Goal: Check status: Check status

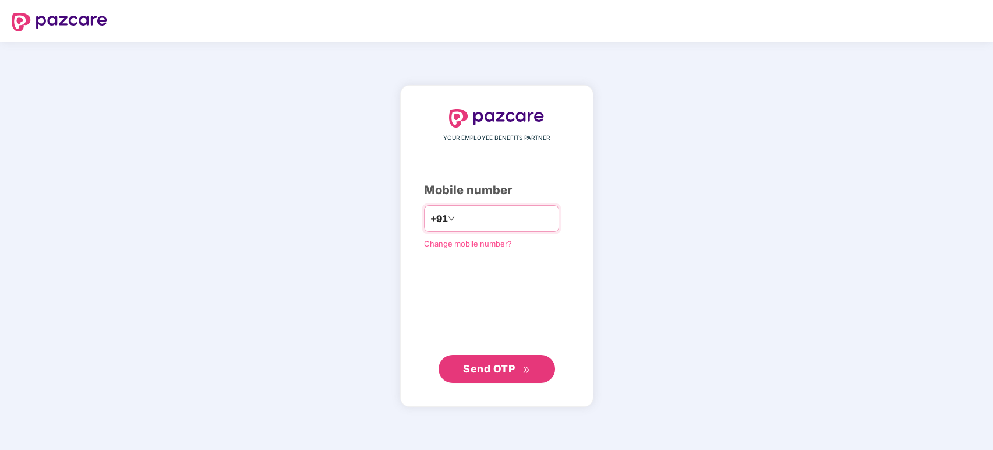
drag, startPoint x: 494, startPoint y: 214, endPoint x: 489, endPoint y: 219, distance: 6.6
click at [490, 218] on input "number" at bounding box center [505, 218] width 96 height 19
type input "**********"
click at [502, 361] on span "Send OTP" at bounding box center [496, 369] width 67 height 16
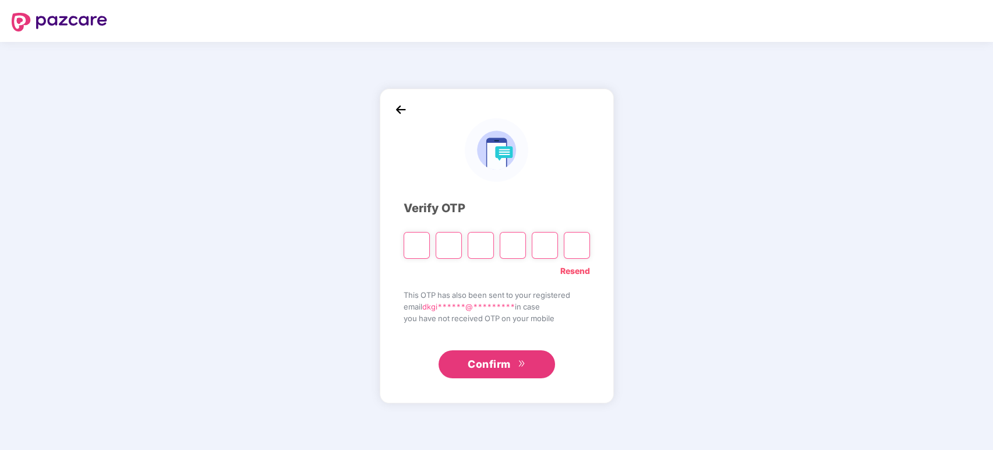
type input "*"
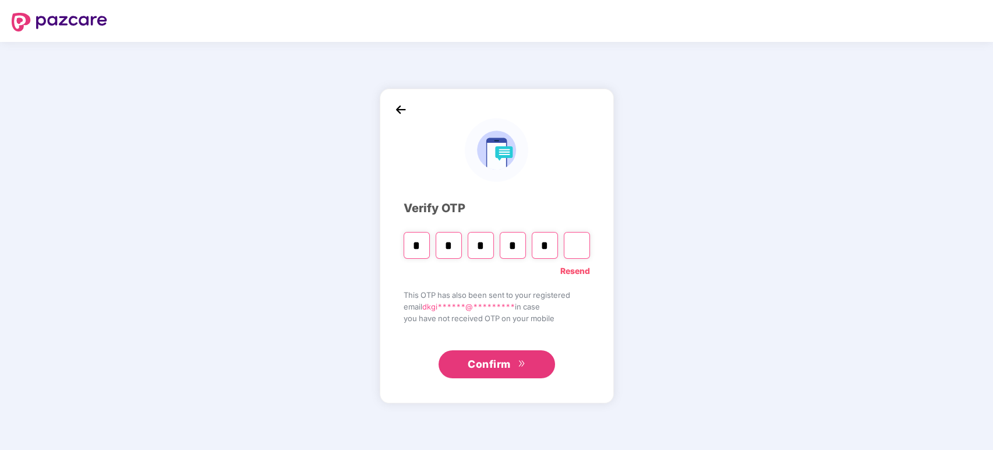
type input "*"
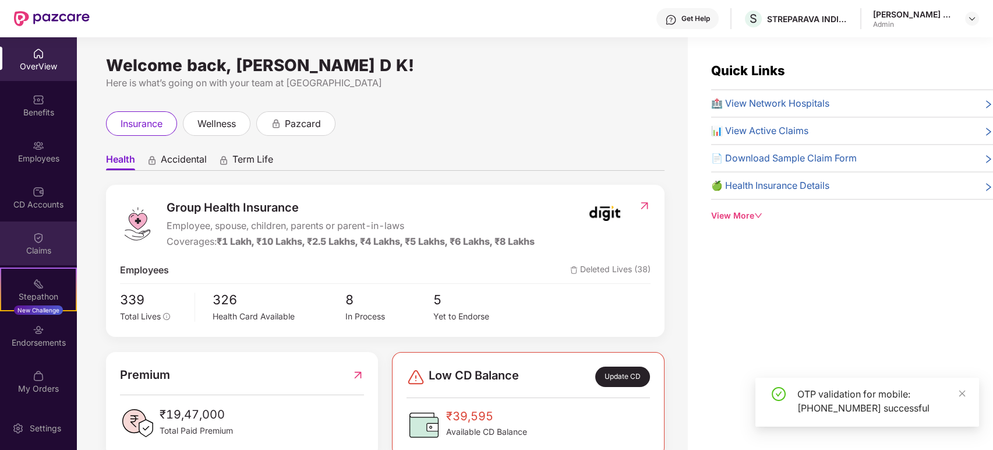
click at [37, 245] on div "Claims" at bounding box center [38, 251] width 77 height 12
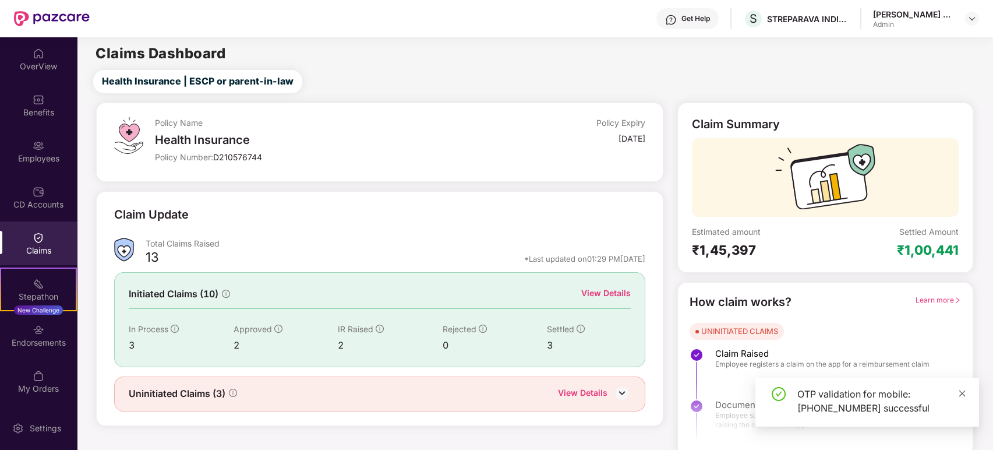
click at [960, 390] on icon "close" at bounding box center [963, 393] width 8 height 8
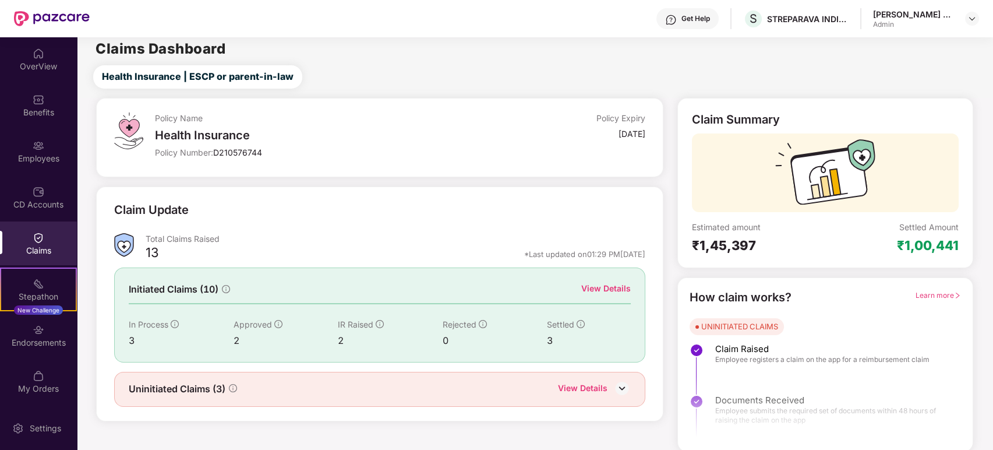
scroll to position [6, 0]
click at [618, 382] on img at bounding box center [622, 386] width 17 height 17
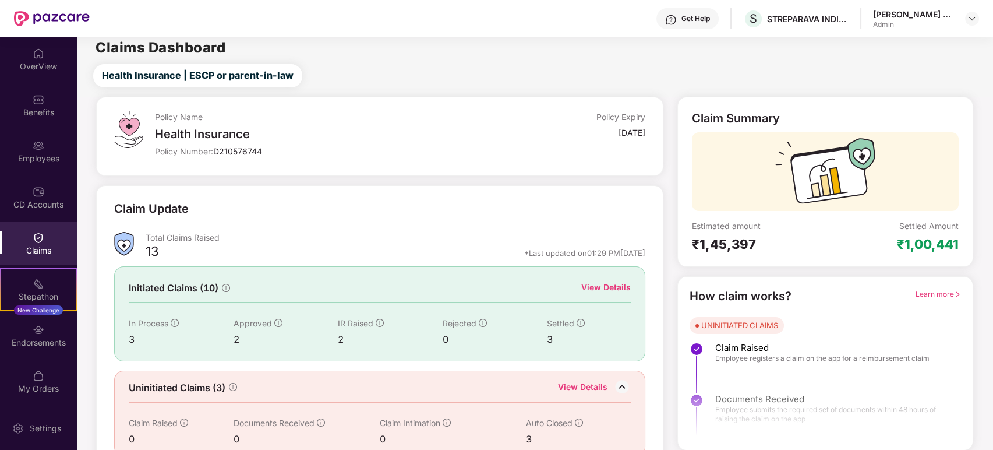
scroll to position [26, 0]
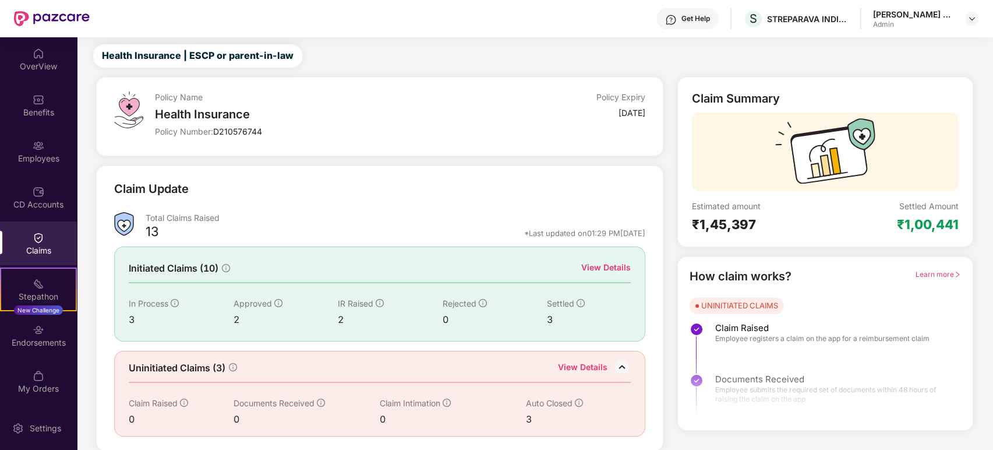
click at [609, 266] on div "View Details" at bounding box center [607, 267] width 50 height 13
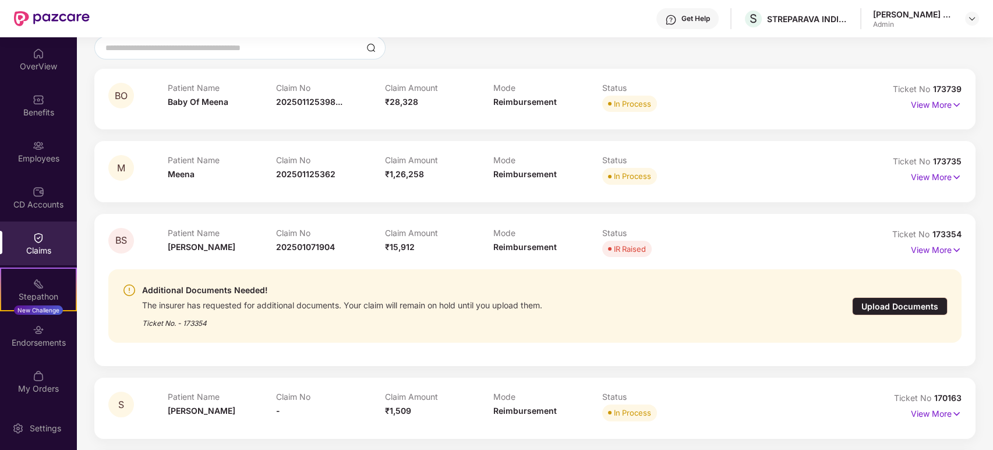
scroll to position [0, 0]
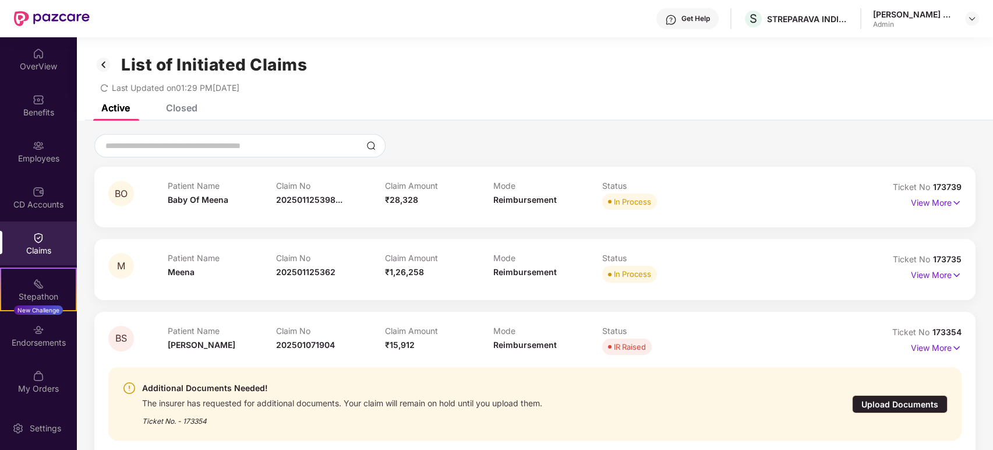
click at [182, 103] on div "List of Initiated Claims Last Updated on 01:29 PM, 14 Oct 2025" at bounding box center [535, 70] width 917 height 67
click at [186, 105] on div "Closed" at bounding box center [181, 108] width 31 height 12
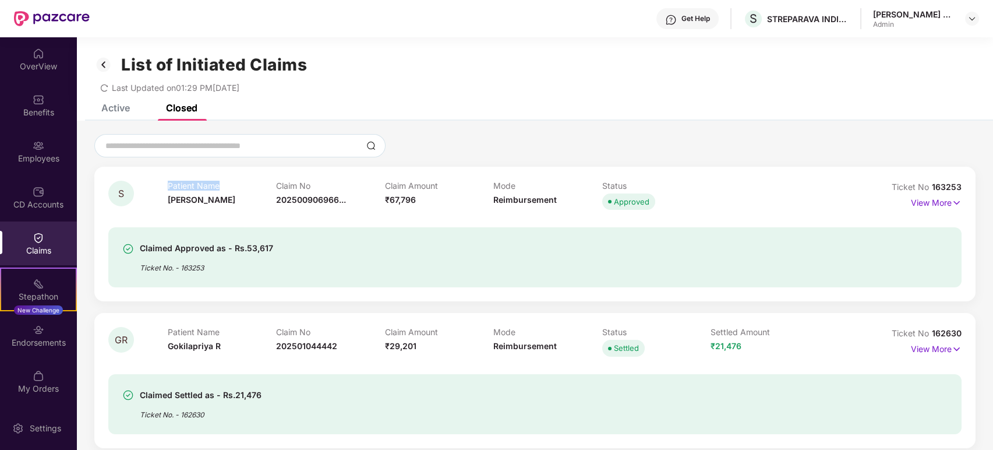
drag, startPoint x: 220, startPoint y: 185, endPoint x: 164, endPoint y: 186, distance: 55.9
click at [164, 186] on div "S Patient Name Shanthamma Claim No 202500906966... Claim Amount ₹67,796 Mode Re…" at bounding box center [463, 197] width 711 height 32
copy div "Patient Name"
click at [347, 199] on div "Claim No 202500906966..." at bounding box center [330, 197] width 109 height 32
click at [340, 199] on span "202500906966..." at bounding box center [311, 200] width 70 height 10
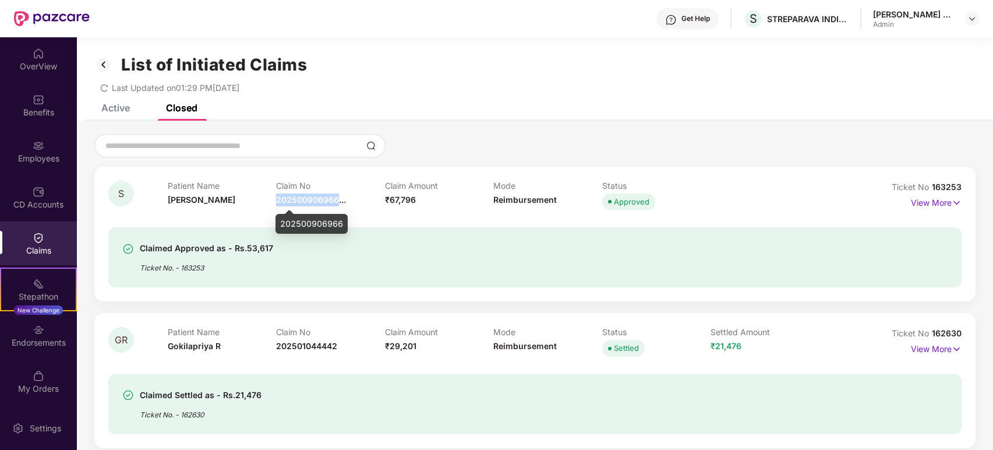
drag, startPoint x: 337, startPoint y: 199, endPoint x: 276, endPoint y: 199, distance: 61.2
click at [276, 199] on span "202500906966..." at bounding box center [311, 200] width 70 height 10
copy span "202500906966"
drag, startPoint x: 223, startPoint y: 200, endPoint x: 163, endPoint y: 200, distance: 60.6
click at [163, 200] on div "S Patient Name Shanthamma Claim No 202500906966... Claim Amount ₹67,796 Mode Re…" at bounding box center [463, 197] width 711 height 32
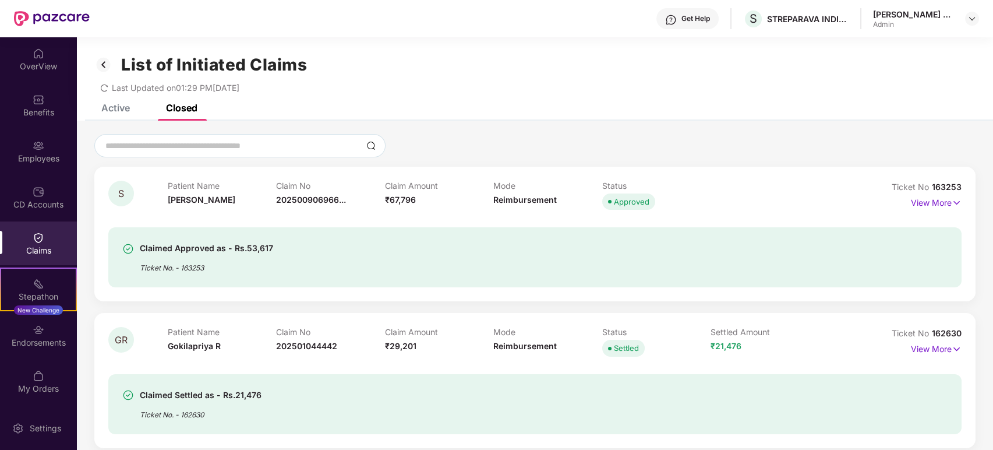
click at [336, 230] on div "Claimed Approved as - Rs.53,617 Ticket No. - 163253" at bounding box center [535, 257] width 854 height 60
drag, startPoint x: 417, startPoint y: 197, endPoint x: 389, endPoint y: 204, distance: 28.3
click at [389, 204] on div "Claim Amount ₹67,796" at bounding box center [439, 197] width 109 height 32
copy span "67,796"
drag, startPoint x: 273, startPoint y: 247, endPoint x: 243, endPoint y: 253, distance: 30.3
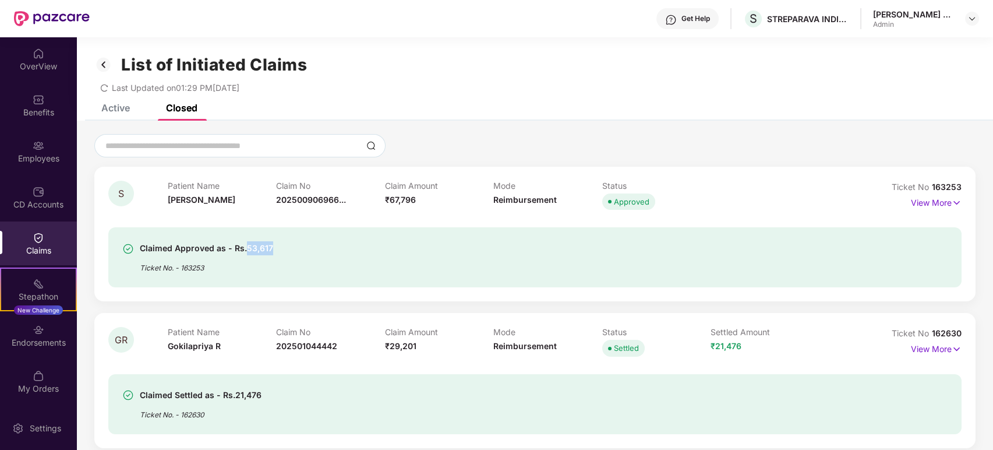
click at [243, 253] on div "Claimed Approved as - Rs.53,617 Ticket No. - 163253" at bounding box center [466, 257] width 688 height 32
copy div "53,617"
click at [945, 202] on p "View More" at bounding box center [936, 201] width 51 height 16
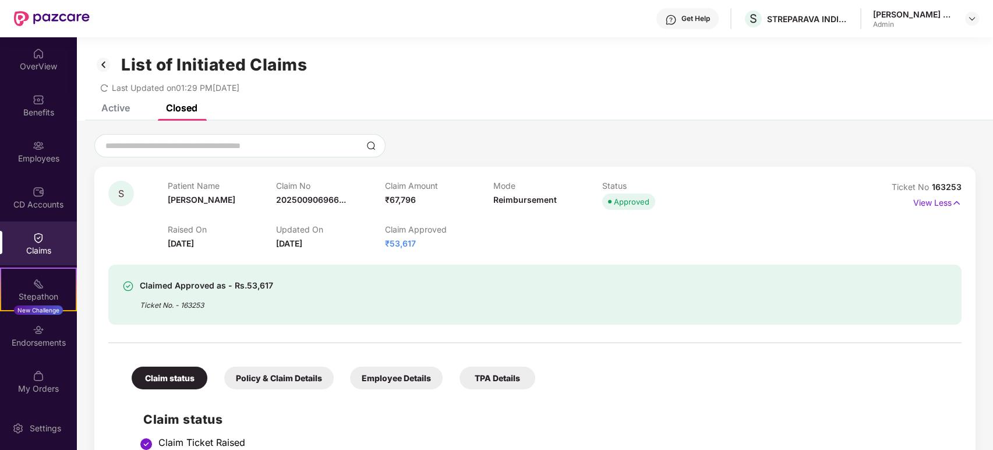
drag, startPoint x: 218, startPoint y: 243, endPoint x: 167, endPoint y: 247, distance: 50.9
click at [168, 247] on span "05 Aug 2025" at bounding box center [181, 243] width 26 height 10
copy span "05 Aug 2025"
drag, startPoint x: 330, startPoint y: 243, endPoint x: 276, endPoint y: 249, distance: 54.5
click at [276, 249] on div "Updated On 05 Sept 2025" at bounding box center [330, 237] width 109 height 26
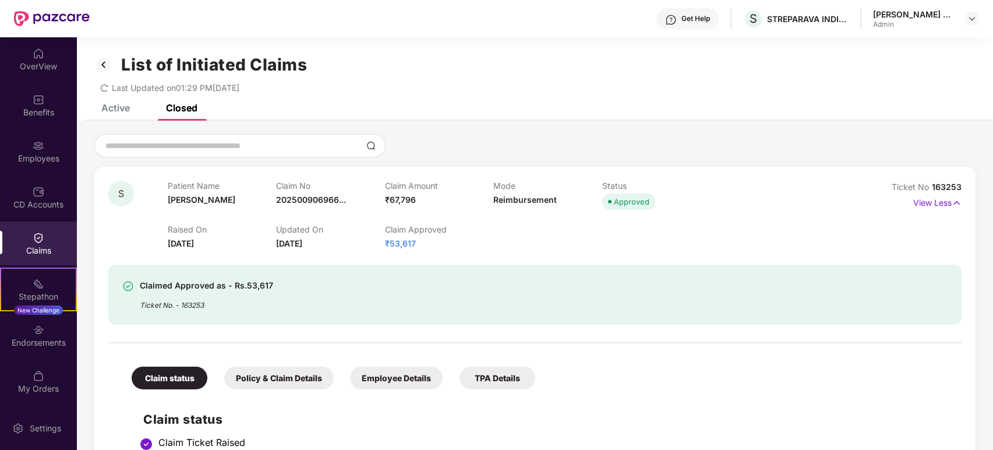
copy span "05 Sept 2025"
click at [950, 203] on p "View Less" at bounding box center [938, 201] width 48 height 16
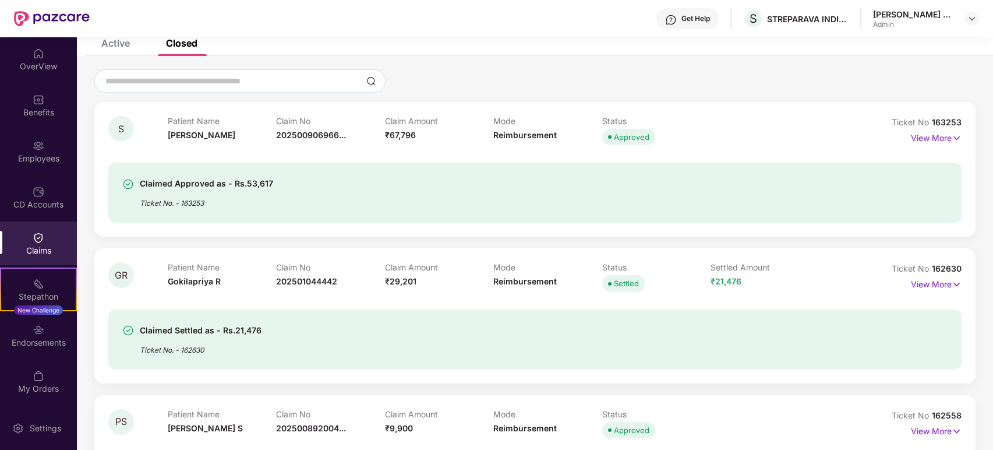
scroll to position [194, 0]
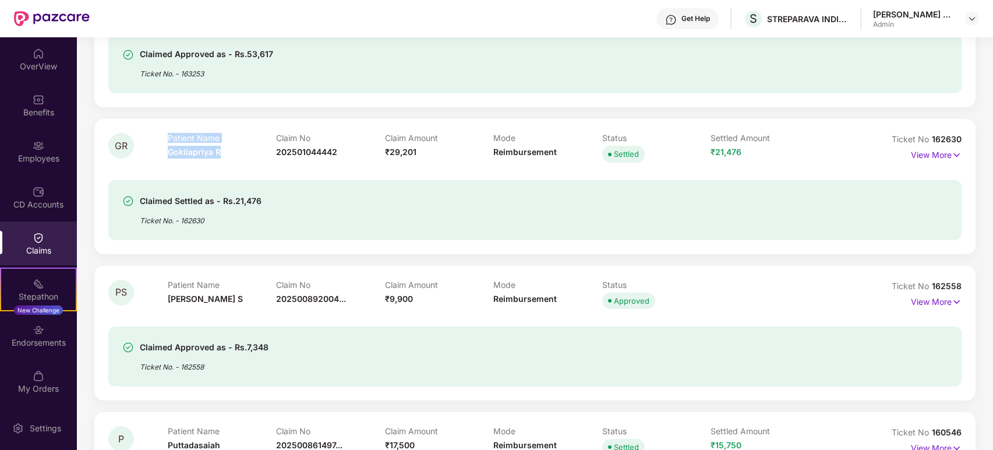
drag, startPoint x: 221, startPoint y: 153, endPoint x: 165, endPoint y: 160, distance: 56.4
click at [165, 160] on div "GR Patient Name Gokilapriya R Claim No 202501044442 Claim Amount ₹29,201 Mode R…" at bounding box center [463, 149] width 711 height 32
copy div "Patient Name Gokilapriya R"
click at [234, 167] on div "Claimed Settled as - Rs.21,476 Ticket No. - 162630" at bounding box center [535, 202] width 854 height 75
drag, startPoint x: 218, startPoint y: 150, endPoint x: 170, endPoint y: 151, distance: 48.4
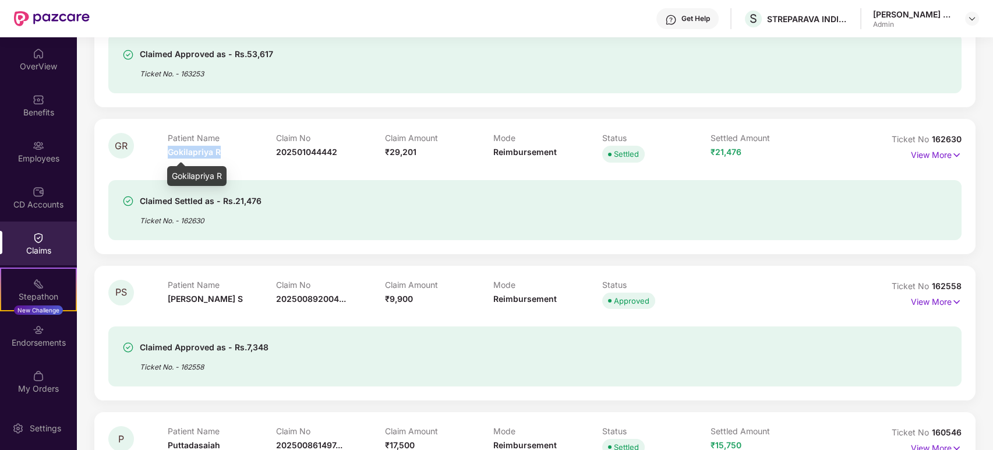
click at [170, 151] on div "Patient Name Gokilapriya R" at bounding box center [222, 149] width 109 height 32
copy span "Gokilapriya R"
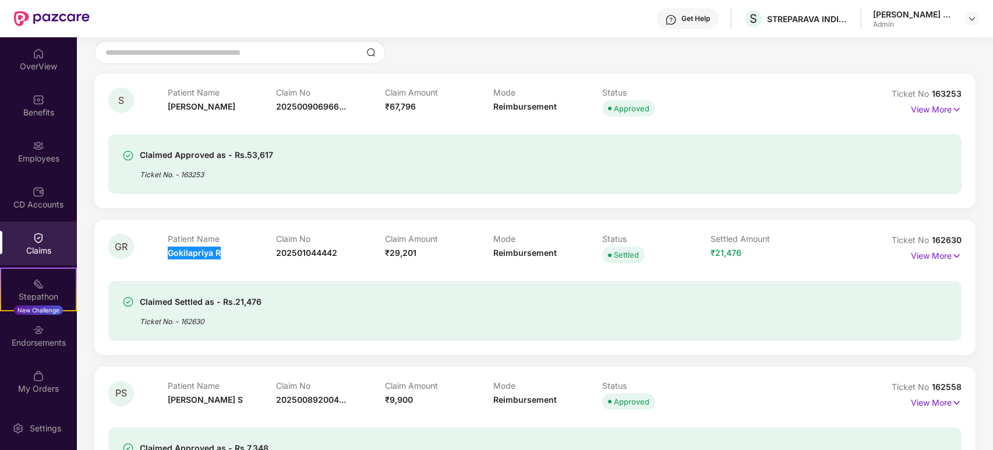
scroll to position [65, 0]
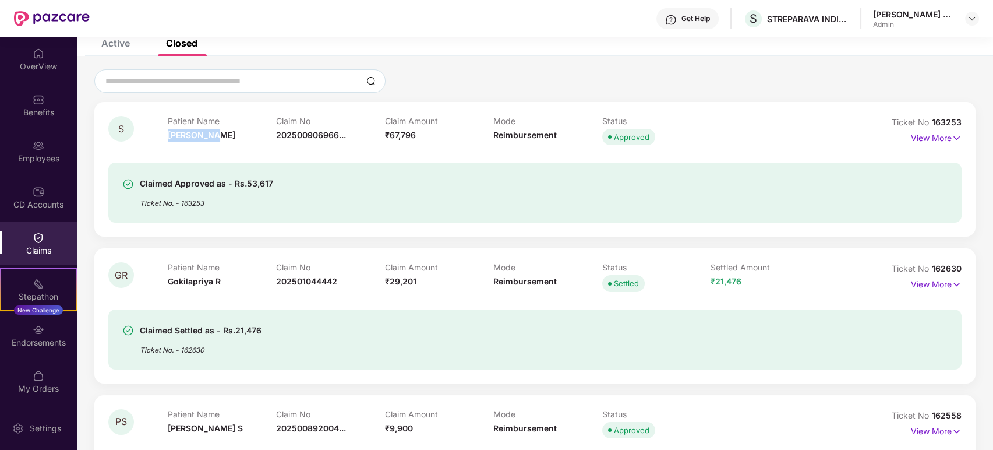
drag, startPoint x: 219, startPoint y: 136, endPoint x: 168, endPoint y: 141, distance: 51.5
click at [168, 141] on div "Patient Name Shanthamma" at bounding box center [222, 132] width 109 height 32
copy span "Shanthamma"
drag, startPoint x: 336, startPoint y: 280, endPoint x: 277, endPoint y: 285, distance: 59.0
click at [277, 285] on span "202501044442" at bounding box center [306, 281] width 61 height 10
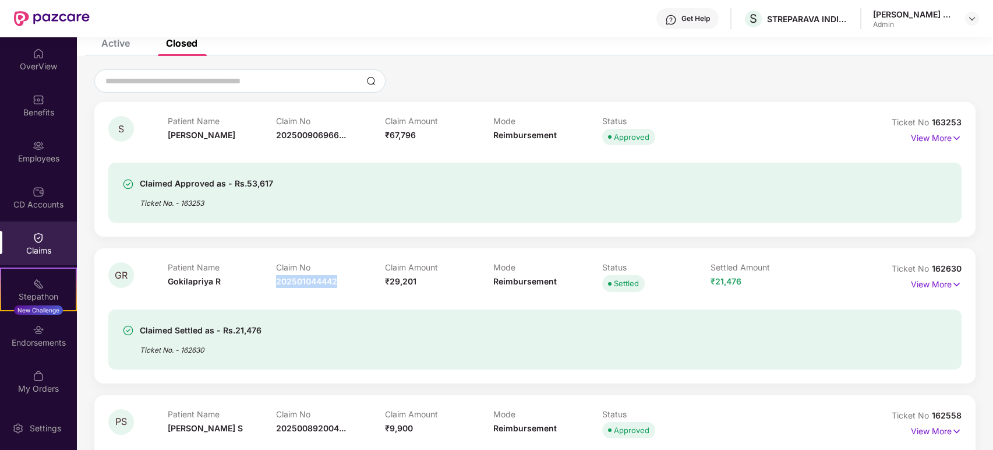
copy span "202501044442"
drag, startPoint x: 415, startPoint y: 280, endPoint x: 392, endPoint y: 280, distance: 23.3
click at [392, 280] on span "₹29,201" at bounding box center [400, 281] width 31 height 10
drag, startPoint x: 259, startPoint y: 331, endPoint x: 233, endPoint y: 332, distance: 26.2
click at [233, 332] on div "Claimed Settled as - Rs.21,476" at bounding box center [201, 330] width 122 height 14
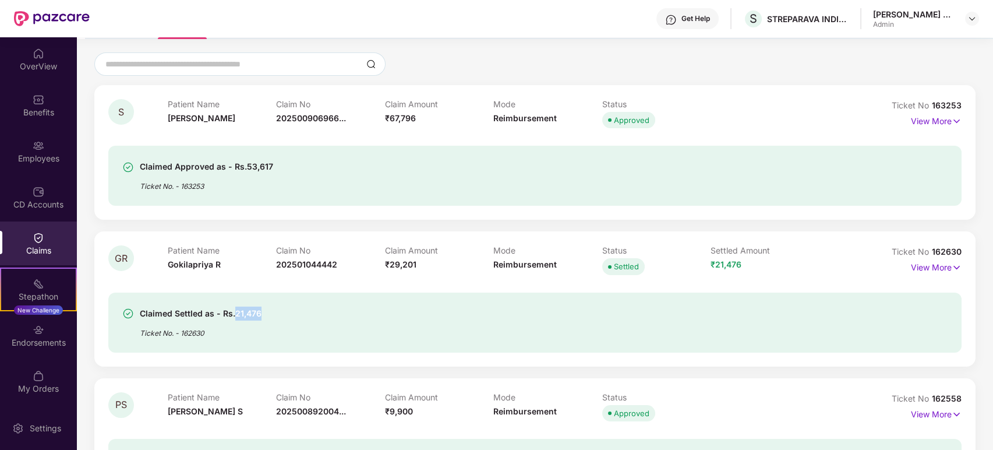
scroll to position [129, 0]
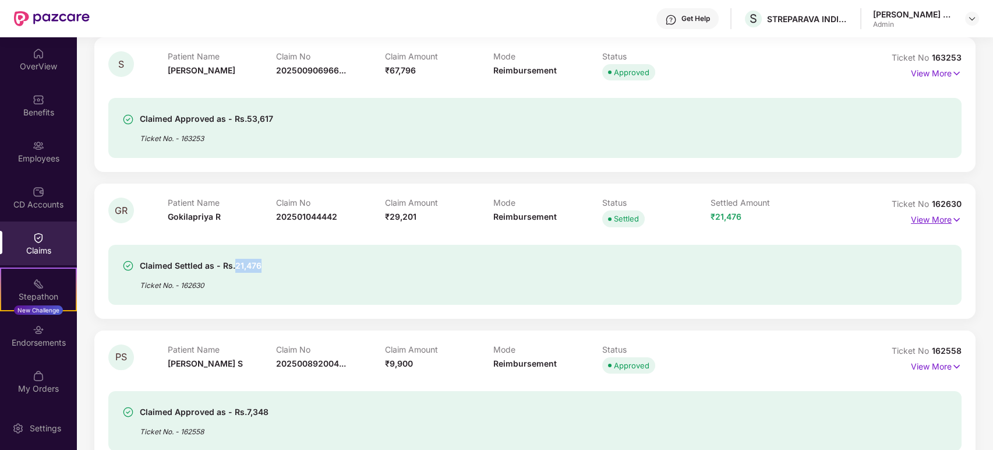
click at [956, 214] on img at bounding box center [957, 219] width 10 height 13
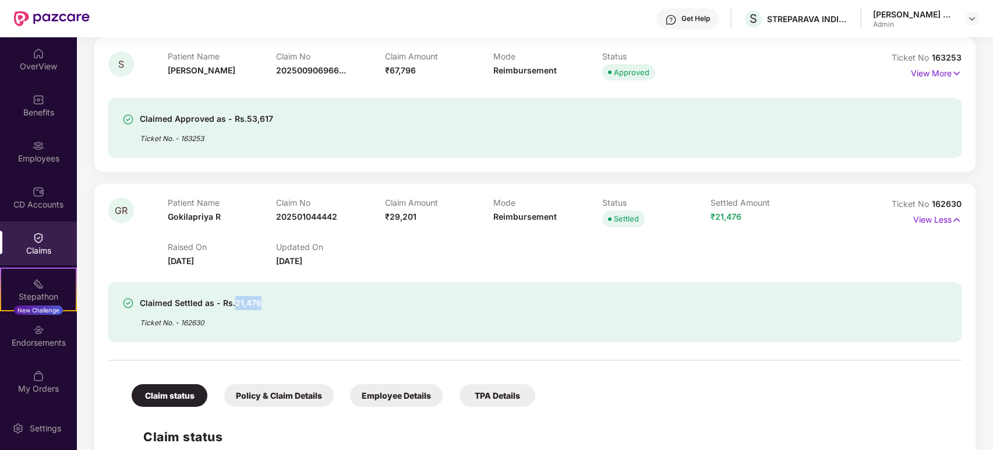
drag, startPoint x: 219, startPoint y: 260, endPoint x: 168, endPoint y: 263, distance: 50.8
click at [168, 263] on div "Raised On 02 Aug 2025" at bounding box center [222, 255] width 109 height 26
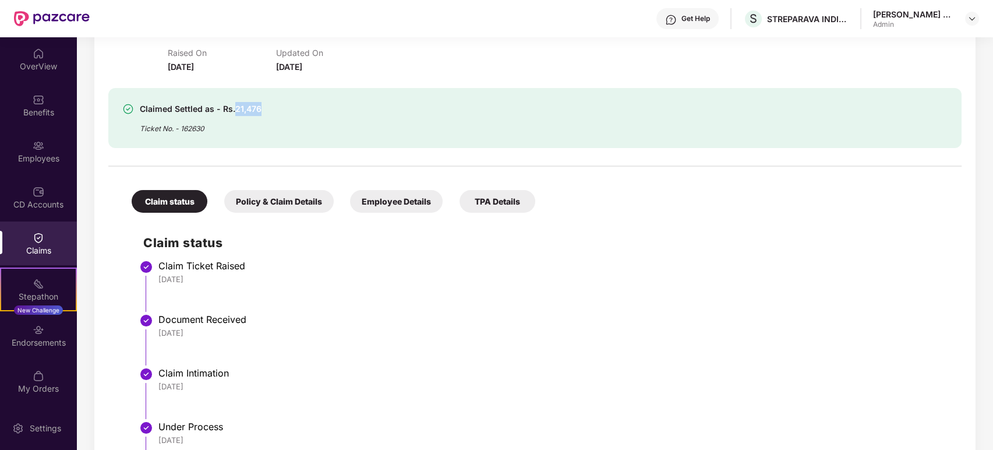
scroll to position [517, 0]
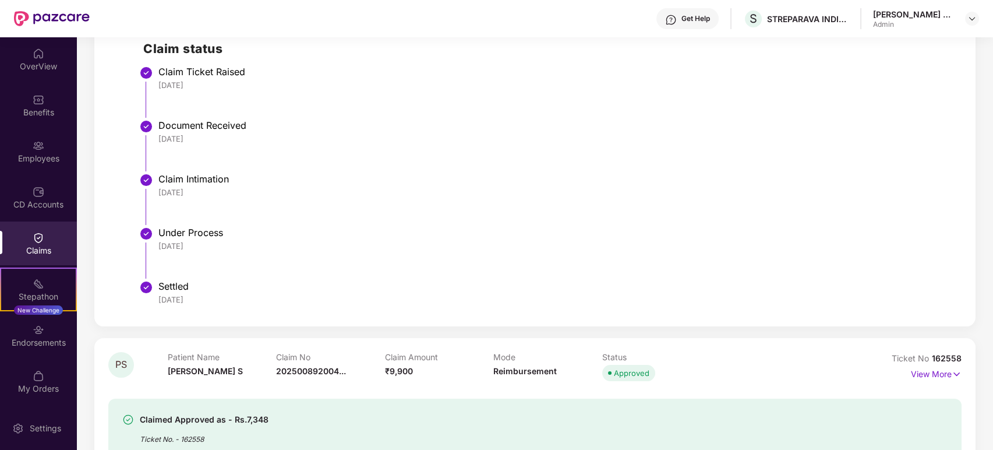
drag, startPoint x: 206, startPoint y: 297, endPoint x: 158, endPoint y: 302, distance: 48.1
click at [158, 302] on div "22 Sep 2025" at bounding box center [554, 299] width 792 height 10
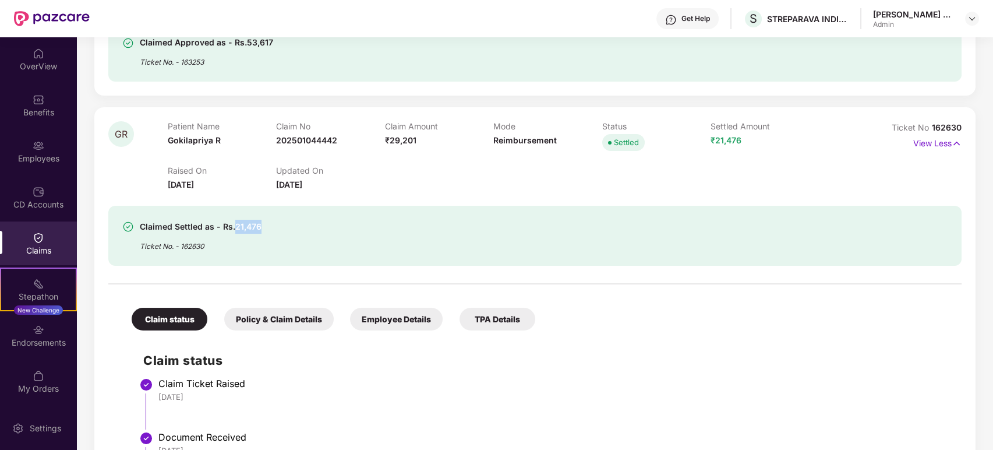
scroll to position [194, 0]
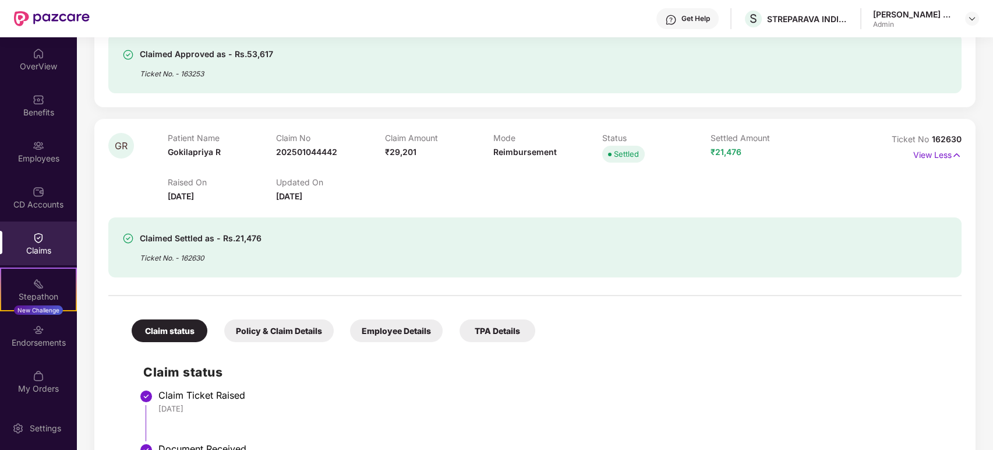
click at [950, 153] on p "View Less" at bounding box center [938, 154] width 48 height 16
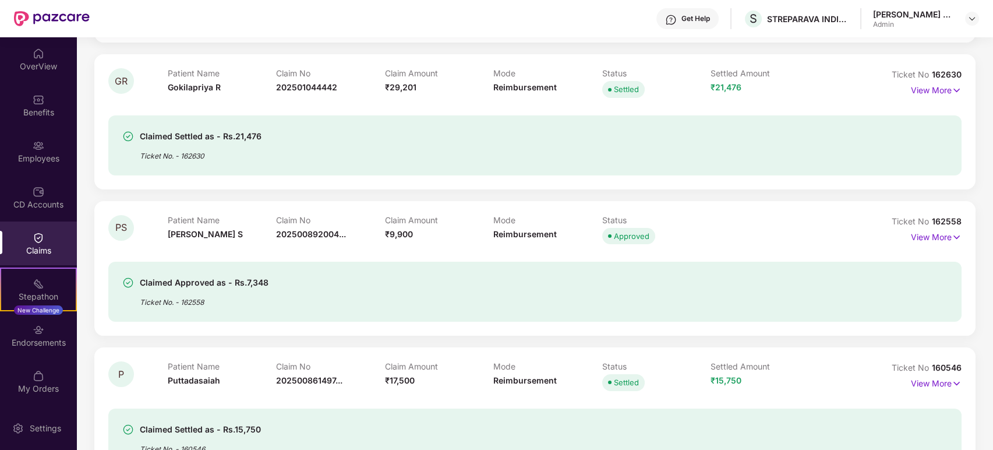
scroll to position [323, 0]
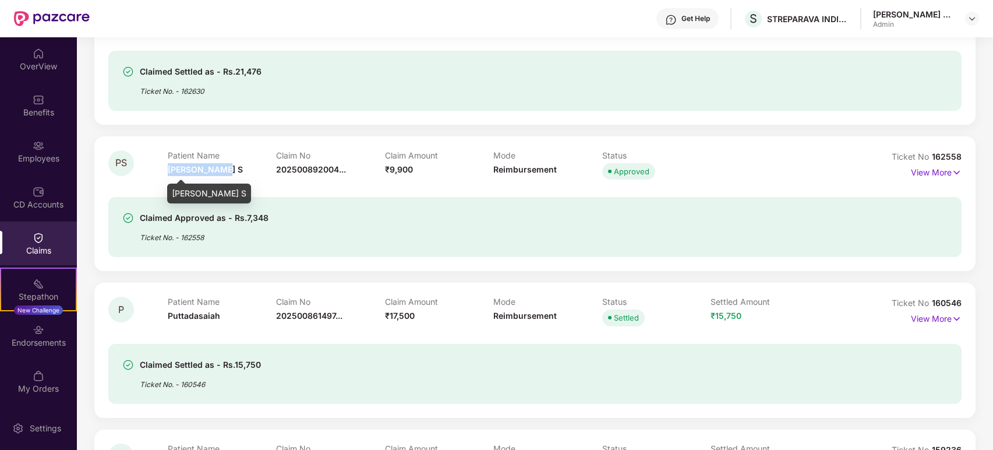
drag, startPoint x: 223, startPoint y: 168, endPoint x: 168, endPoint y: 171, distance: 55.5
click at [168, 171] on div "Patient Name Premalatha S" at bounding box center [222, 166] width 109 height 32
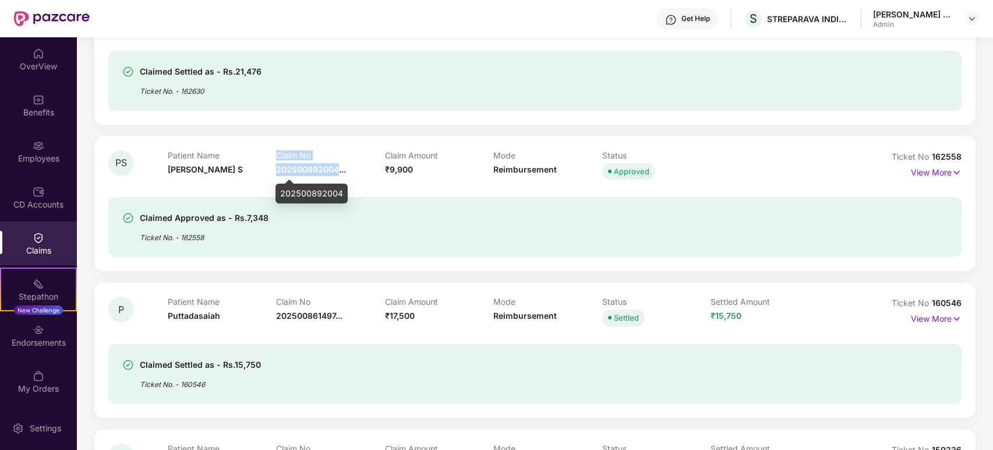
drag, startPoint x: 337, startPoint y: 166, endPoint x: 274, endPoint y: 170, distance: 63.0
click at [274, 170] on div "Patient Name Premalatha S Claim No 202500892004... Claim Amount ₹9,900 Mode Rei…" at bounding box center [494, 166] width 652 height 32
click at [340, 180] on div "Claim No 202500892004..." at bounding box center [330, 166] width 109 height 32
drag, startPoint x: 339, startPoint y: 170, endPoint x: 279, endPoint y: 172, distance: 60.1
click at [279, 172] on span "202500892004..." at bounding box center [311, 169] width 70 height 10
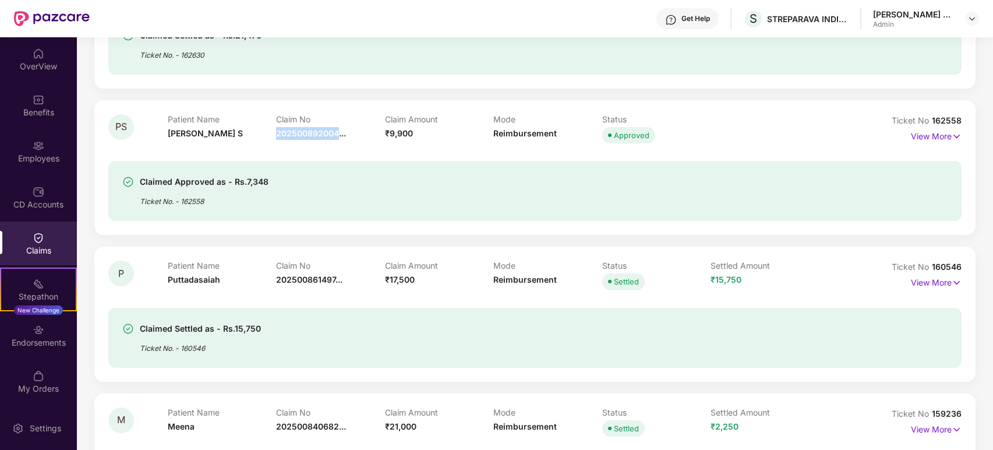
scroll to position [388, 0]
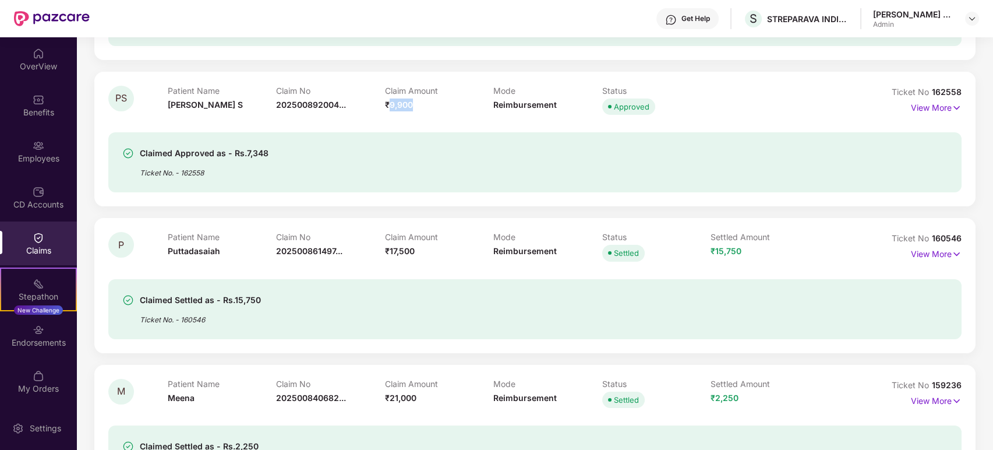
drag, startPoint x: 413, startPoint y: 103, endPoint x: 392, endPoint y: 106, distance: 21.8
click at [392, 106] on div "Claim Amount ₹9,900" at bounding box center [439, 102] width 109 height 32
drag, startPoint x: 267, startPoint y: 154, endPoint x: 245, endPoint y: 154, distance: 21.6
click at [245, 154] on div "Claimed Approved as - Rs.7,348 Ticket No. - 162558" at bounding box center [466, 162] width 688 height 32
click at [952, 109] on img at bounding box center [957, 107] width 10 height 13
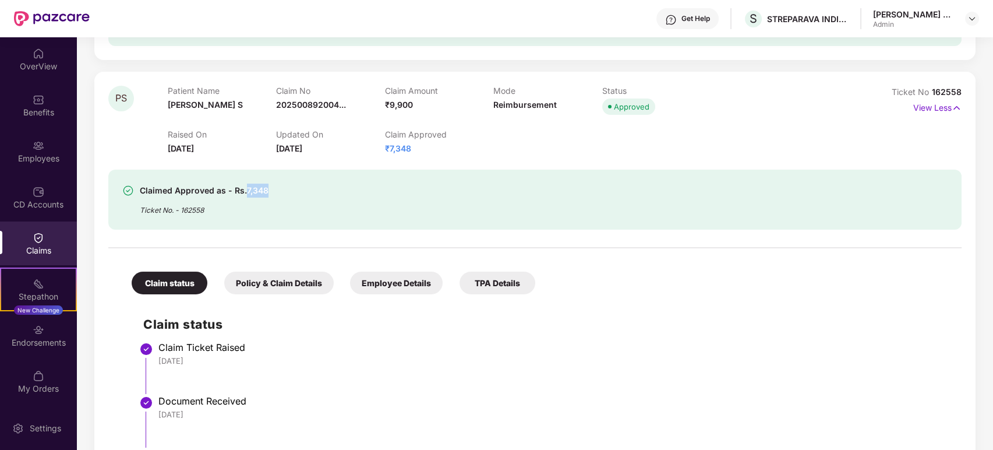
drag, startPoint x: 219, startPoint y: 146, endPoint x: 169, endPoint y: 149, distance: 49.6
click at [169, 149] on div "Raised On 01 Aug 2025" at bounding box center [222, 142] width 109 height 26
drag, startPoint x: 327, startPoint y: 148, endPoint x: 276, endPoint y: 153, distance: 52.1
click at [276, 153] on div "Updated On 12 Aug 2025" at bounding box center [330, 142] width 109 height 26
click at [952, 107] on img at bounding box center [957, 107] width 10 height 13
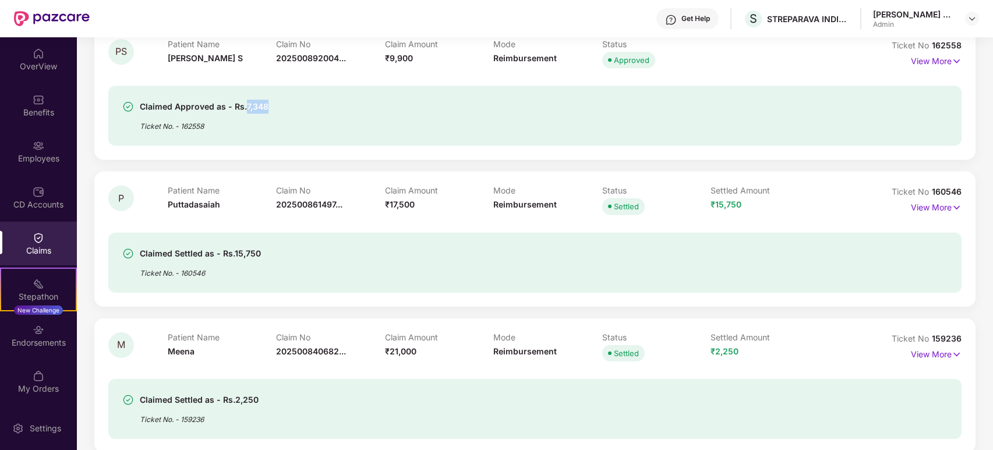
scroll to position [449, 0]
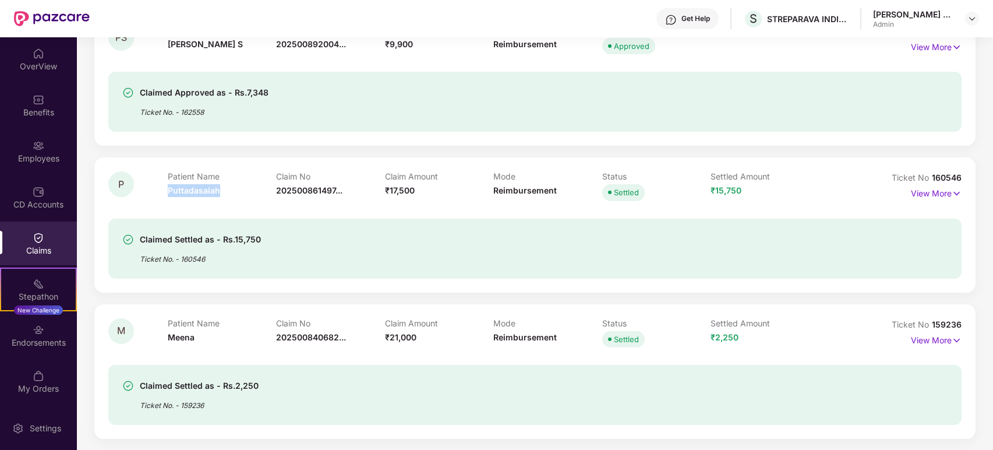
drag, startPoint x: 219, startPoint y: 190, endPoint x: 168, endPoint y: 195, distance: 51.5
click at [168, 195] on div "Patient Name Puttadasaiah" at bounding box center [222, 187] width 109 height 32
drag, startPoint x: 336, startPoint y: 186, endPoint x: 276, endPoint y: 192, distance: 59.7
click at [276, 192] on span "202500861497..." at bounding box center [309, 190] width 66 height 10
click at [956, 191] on img at bounding box center [957, 193] width 10 height 13
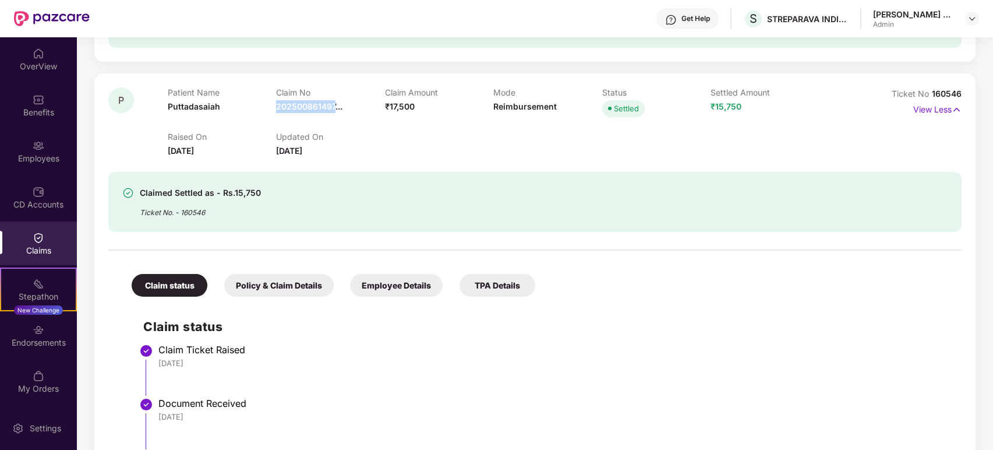
scroll to position [513, 0]
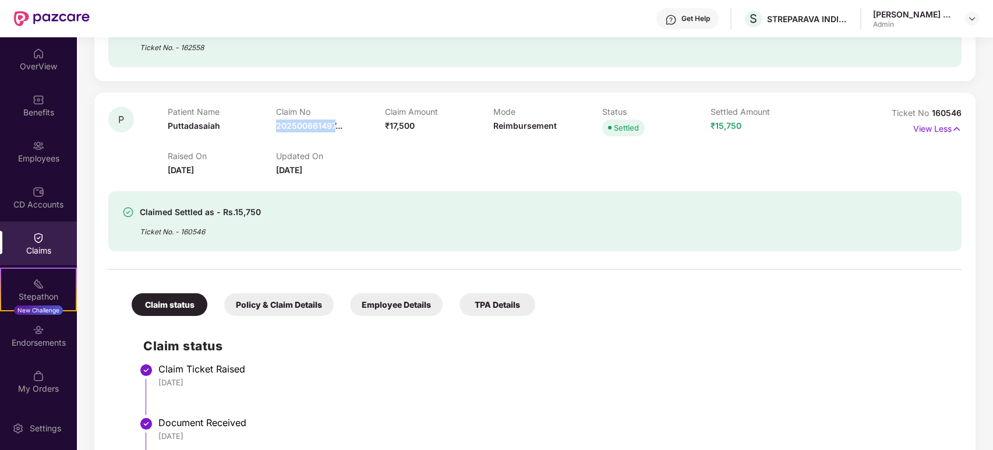
drag, startPoint x: 222, startPoint y: 169, endPoint x: 167, endPoint y: 174, distance: 55.0
click at [168, 174] on div "Raised On 24 July 2025" at bounding box center [222, 164] width 109 height 26
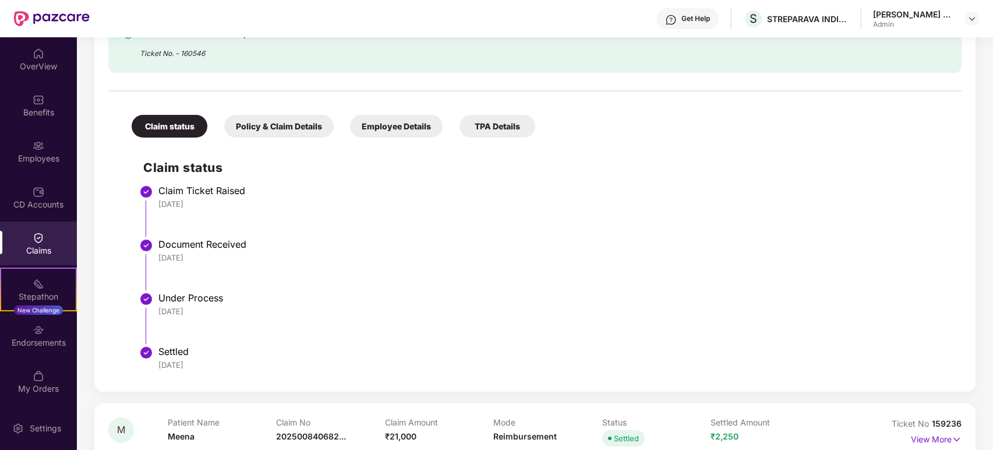
scroll to position [773, 0]
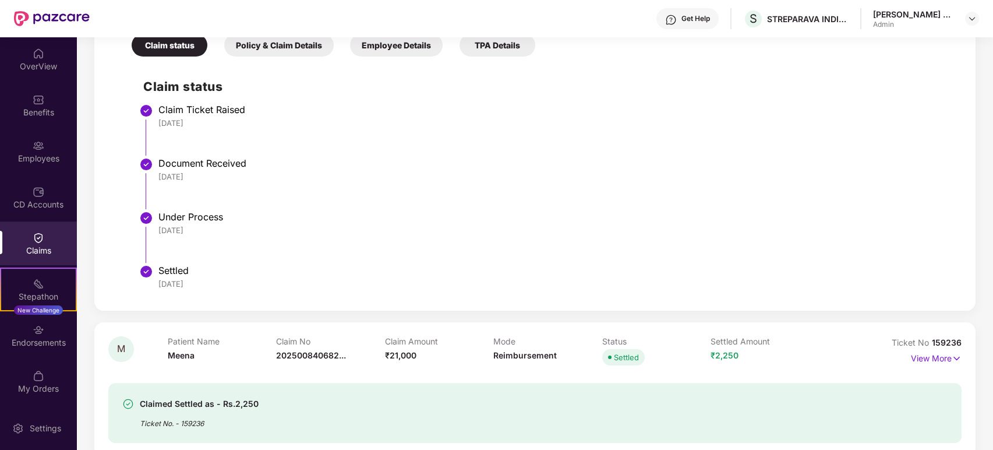
drag, startPoint x: 201, startPoint y: 283, endPoint x: 159, endPoint y: 284, distance: 42.0
click at [159, 284] on div "11 Aug 2025" at bounding box center [554, 284] width 792 height 10
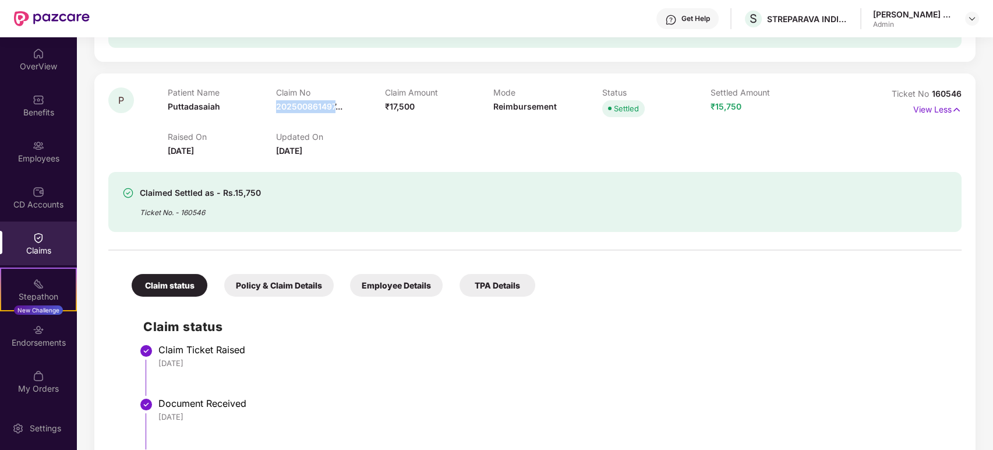
scroll to position [449, 0]
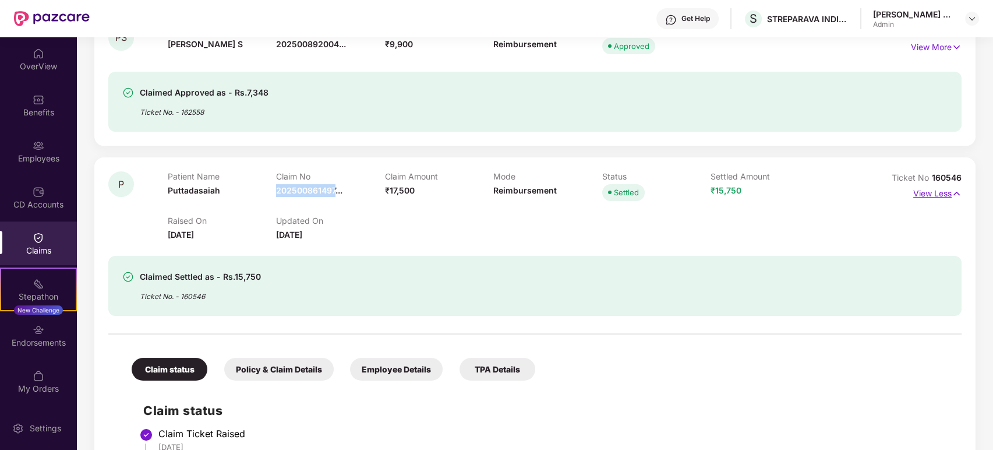
click at [954, 191] on img at bounding box center [957, 193] width 10 height 13
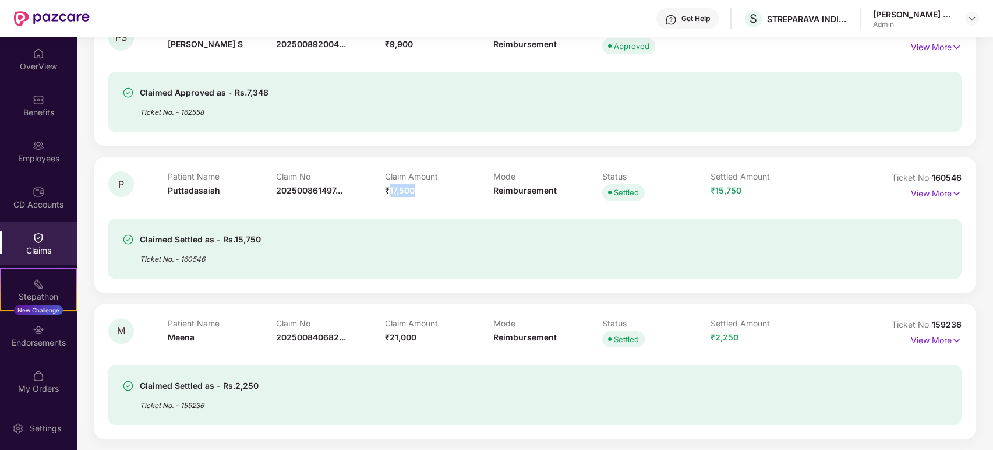
drag, startPoint x: 419, startPoint y: 190, endPoint x: 390, endPoint y: 190, distance: 28.6
click at [390, 190] on div "Claim Amount ₹17,500" at bounding box center [439, 187] width 109 height 32
drag, startPoint x: 262, startPoint y: 238, endPoint x: 234, endPoint y: 241, distance: 28.1
click at [234, 241] on div "Claimed Settled as - Rs.15,750 Ticket No. - 160546" at bounding box center [466, 248] width 688 height 32
drag, startPoint x: 194, startPoint y: 337, endPoint x: 171, endPoint y: 337, distance: 23.3
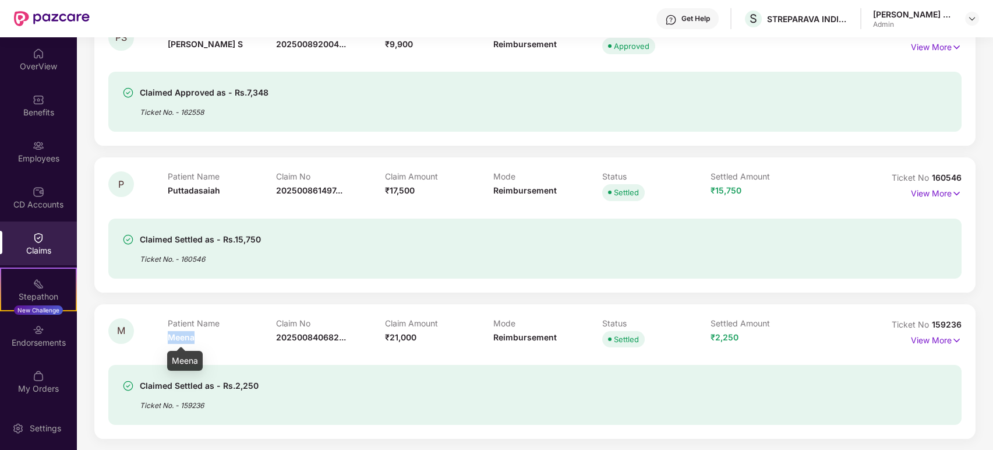
click at [171, 337] on span "Meena" at bounding box center [181, 337] width 27 height 10
drag, startPoint x: 340, startPoint y: 334, endPoint x: 276, endPoint y: 339, distance: 64.3
click at [276, 339] on span "202500840682..." at bounding box center [311, 337] width 70 height 10
drag, startPoint x: 418, startPoint y: 338, endPoint x: 392, endPoint y: 340, distance: 26.9
click at [392, 340] on div "Claim Amount ₹21,000" at bounding box center [439, 334] width 109 height 32
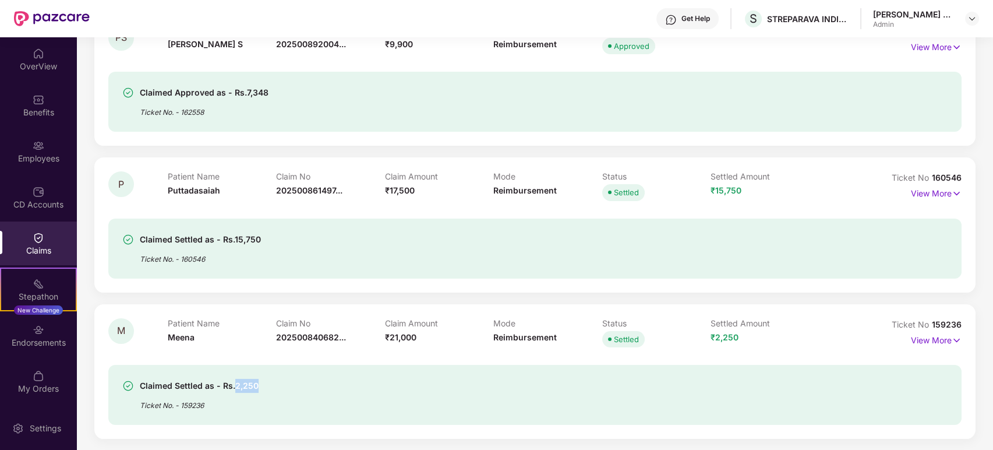
drag, startPoint x: 258, startPoint y: 386, endPoint x: 234, endPoint y: 386, distance: 24.5
click at [234, 386] on div "Claimed Settled as - Rs.2,250 Ticket No. - 159236" at bounding box center [466, 395] width 688 height 32
click at [959, 338] on img at bounding box center [957, 340] width 10 height 13
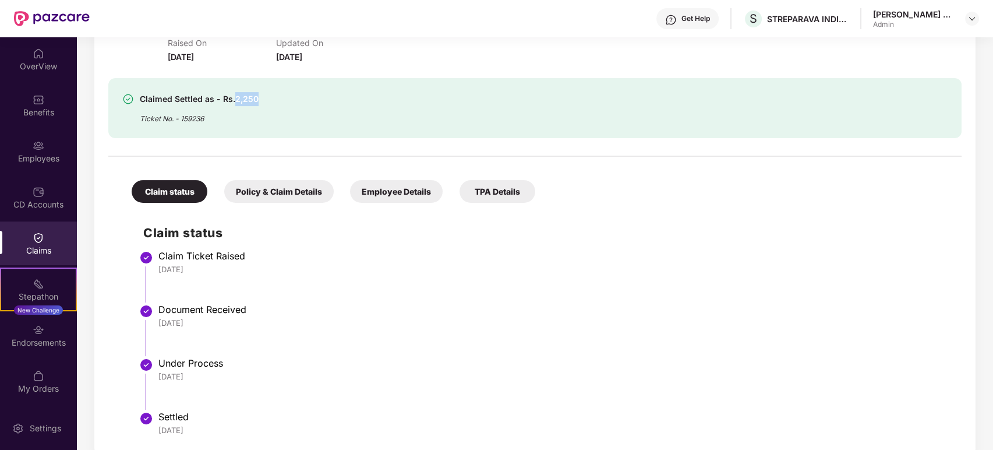
scroll to position [643, 0]
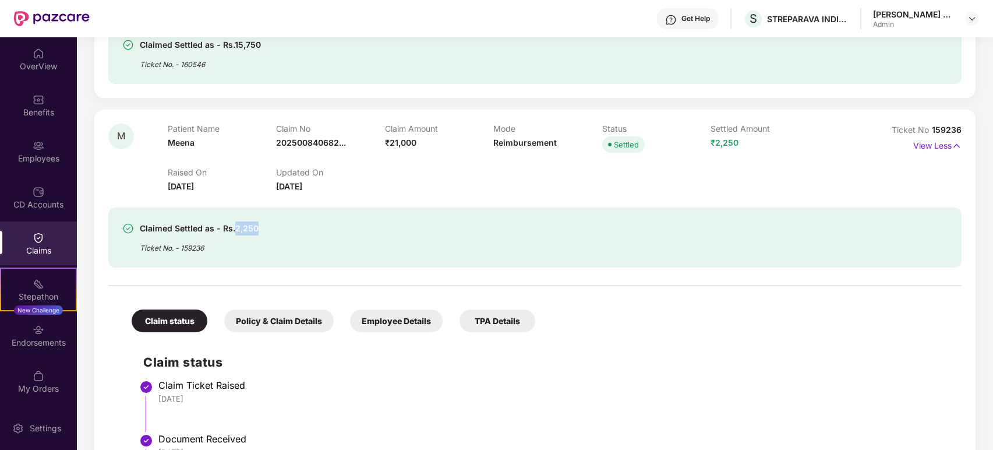
drag, startPoint x: 214, startPoint y: 189, endPoint x: 168, endPoint y: 188, distance: 46.6
click at [168, 188] on span "18 July 2025" at bounding box center [181, 186] width 26 height 10
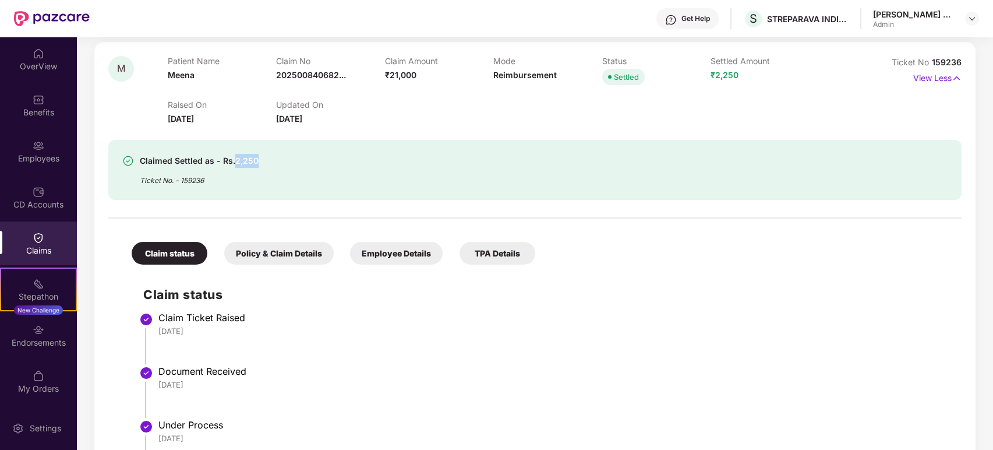
scroll to position [791, 0]
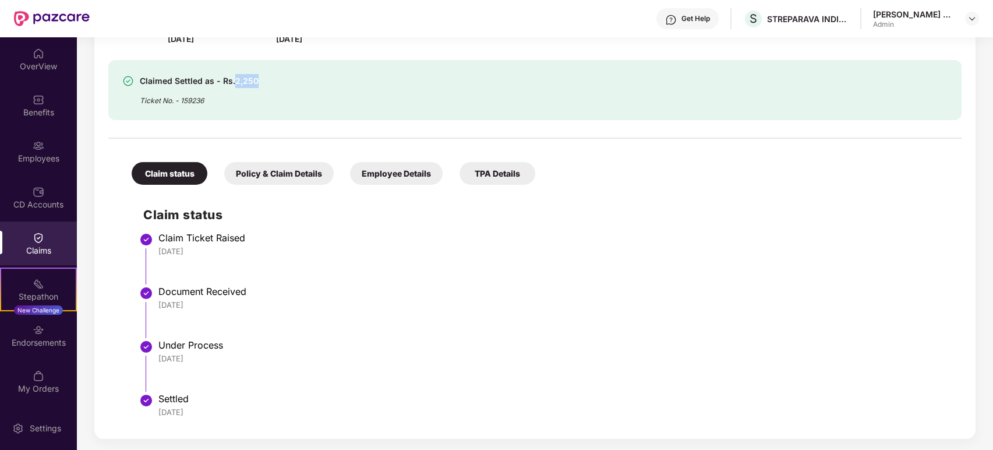
drag, startPoint x: 206, startPoint y: 413, endPoint x: 158, endPoint y: 418, distance: 48.0
click at [158, 418] on div "Settled 05 Aug 2025" at bounding box center [554, 407] width 792 height 28
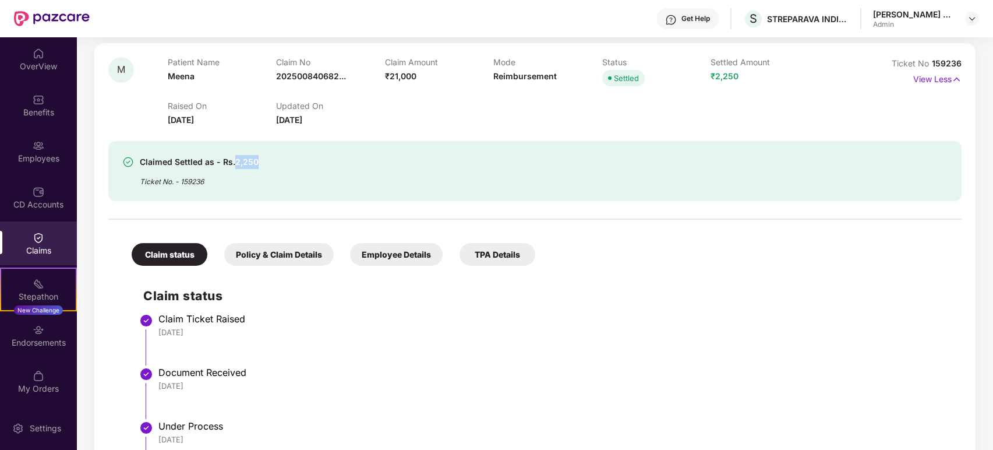
scroll to position [597, 0]
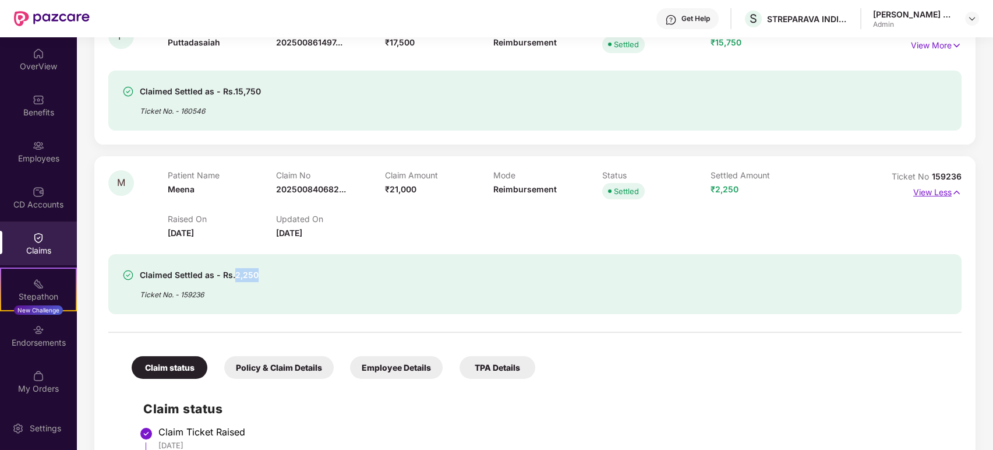
click at [952, 190] on img at bounding box center [957, 192] width 10 height 13
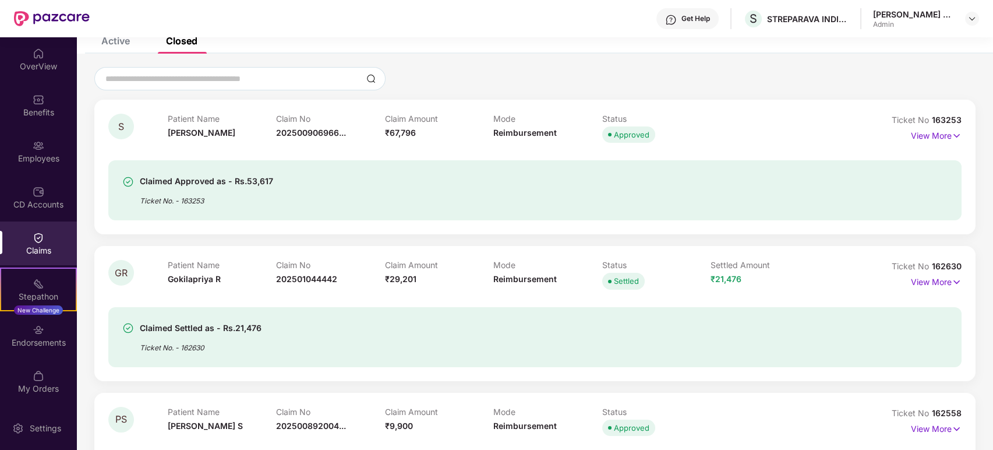
scroll to position [0, 0]
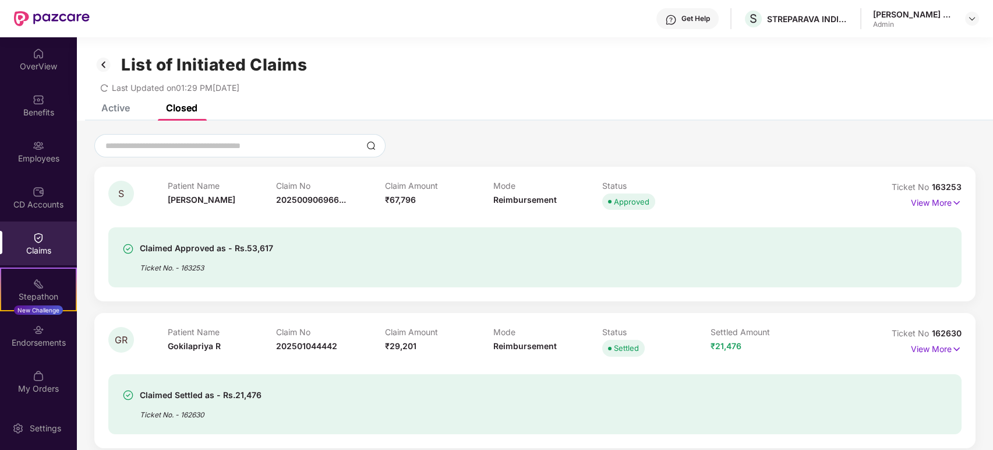
click at [119, 108] on div "Active" at bounding box center [115, 108] width 29 height 12
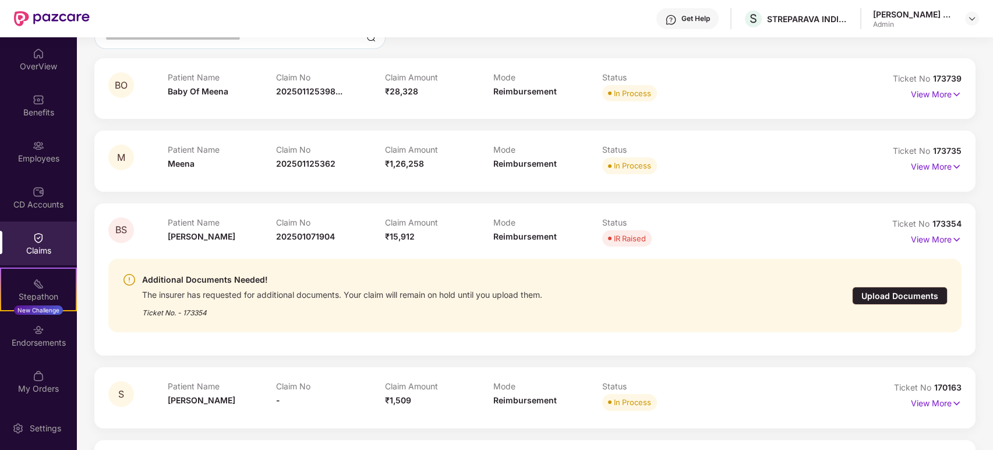
scroll to position [129, 0]
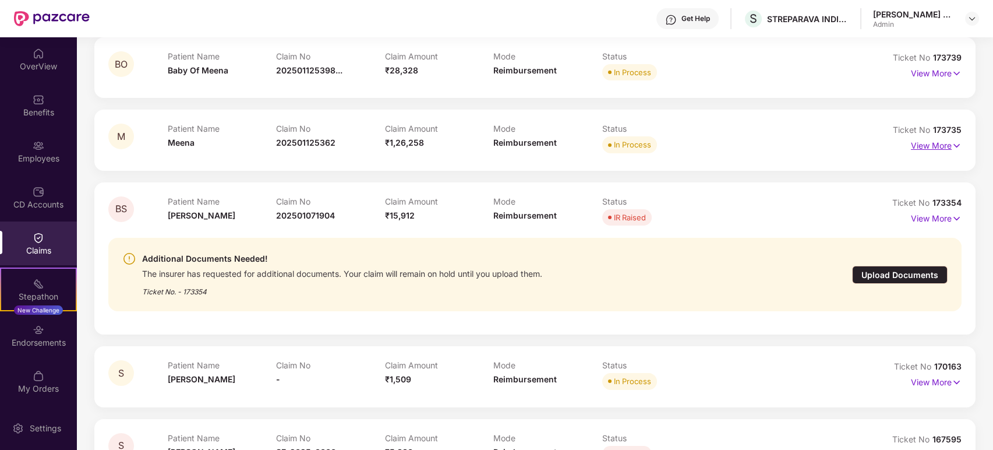
click at [952, 145] on img at bounding box center [957, 145] width 10 height 13
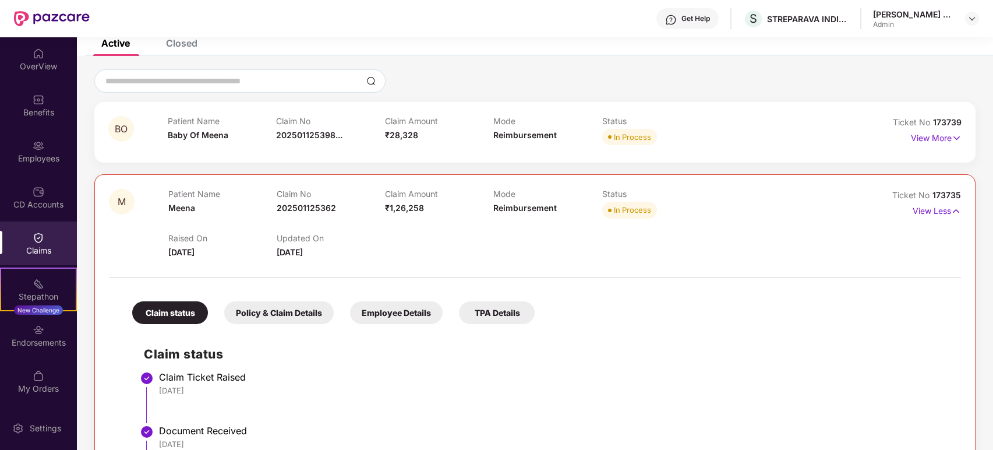
scroll to position [0, 0]
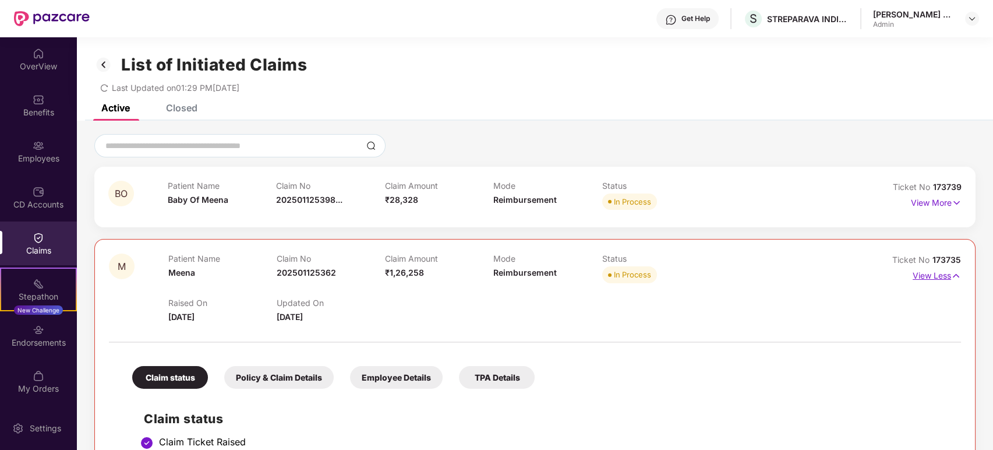
click at [953, 276] on img at bounding box center [957, 275] width 10 height 13
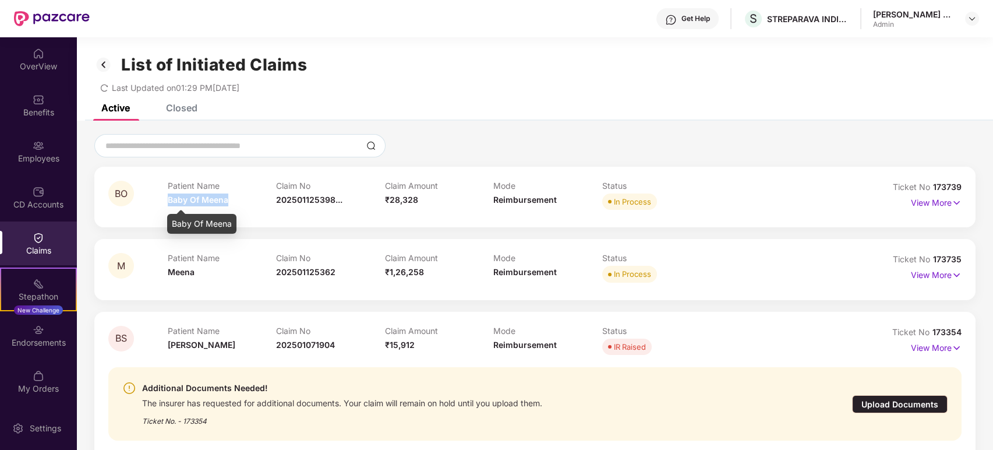
drag, startPoint x: 231, startPoint y: 202, endPoint x: 168, endPoint y: 200, distance: 63.0
click at [168, 200] on div "Patient Name Baby Of Meena" at bounding box center [222, 197] width 109 height 32
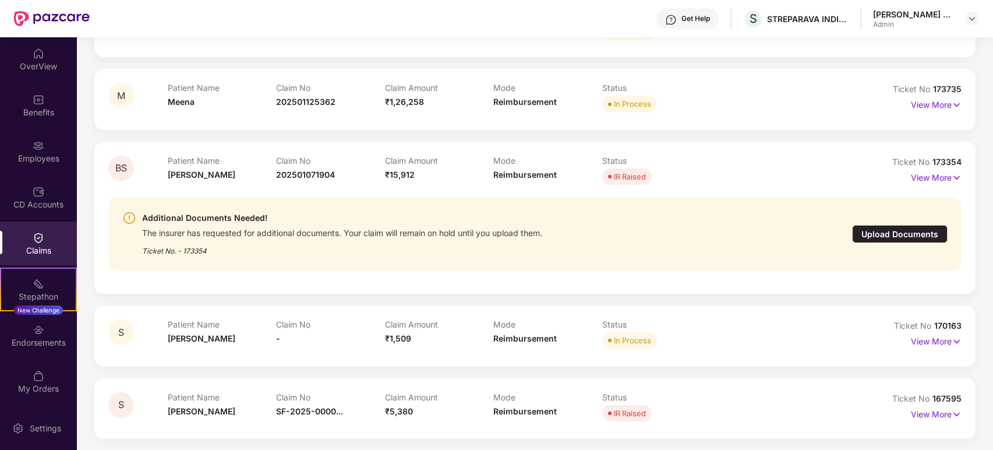
scroll to position [41, 0]
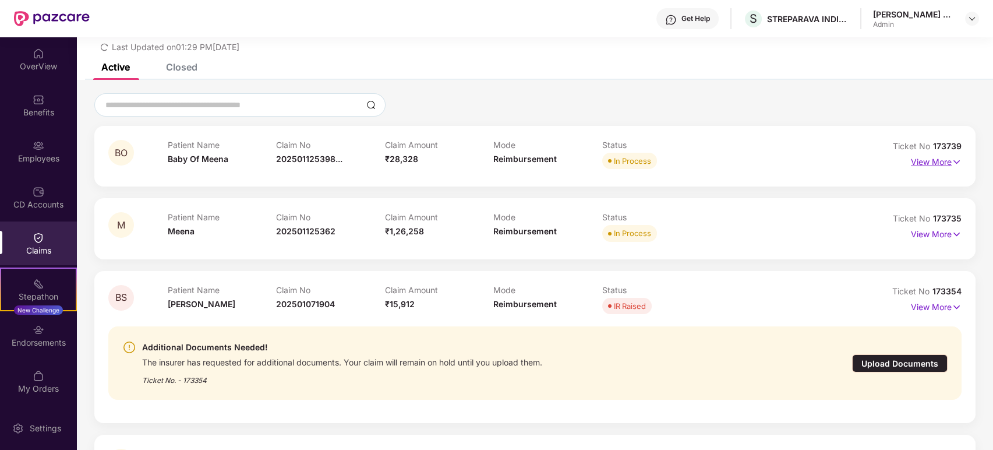
click at [949, 162] on p "View More" at bounding box center [936, 161] width 51 height 16
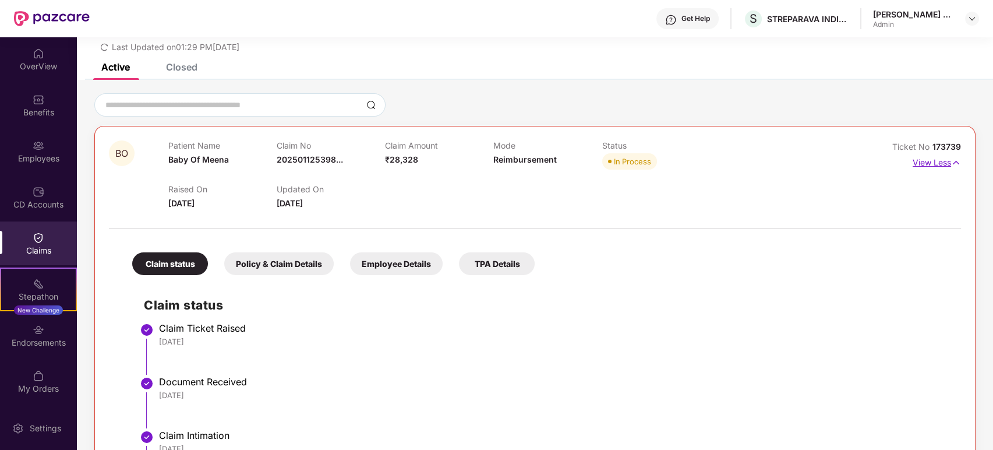
click at [956, 158] on img at bounding box center [957, 162] width 10 height 13
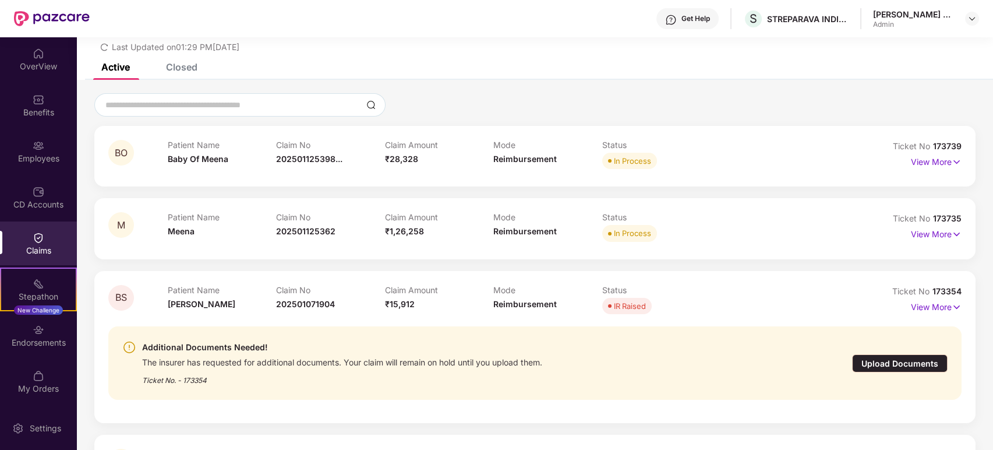
scroll to position [0, 0]
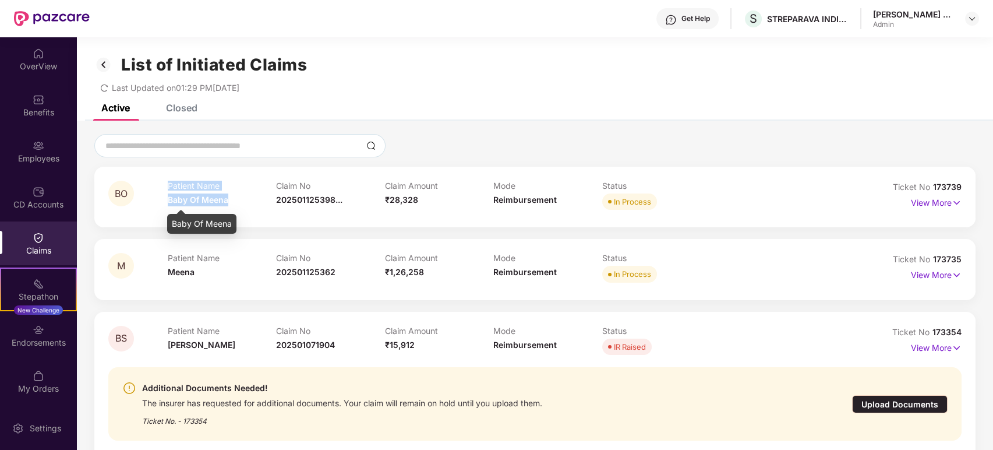
drag, startPoint x: 227, startPoint y: 199, endPoint x: 166, endPoint y: 203, distance: 60.7
click at [166, 203] on div "BO Patient Name Baby Of Meena Claim No 202501125398... Claim Amount ₹28,328 Mod…" at bounding box center [463, 197] width 711 height 32
click at [229, 212] on div "Baby Of Meena" at bounding box center [201, 220] width 69 height 28
drag, startPoint x: 231, startPoint y: 199, endPoint x: 168, endPoint y: 200, distance: 62.9
click at [168, 200] on div "Patient Name Baby Of Meena" at bounding box center [222, 197] width 109 height 32
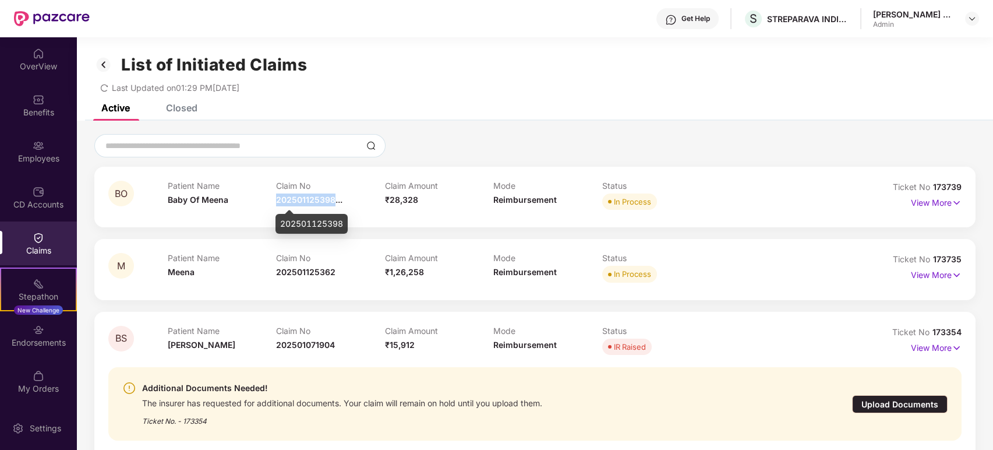
drag, startPoint x: 332, startPoint y: 198, endPoint x: 276, endPoint y: 198, distance: 56.5
click at [276, 198] on span "202501125398..." at bounding box center [309, 200] width 66 height 10
drag, startPoint x: 415, startPoint y: 199, endPoint x: 387, endPoint y: 199, distance: 28.0
click at [387, 199] on span "₹28,328" at bounding box center [401, 200] width 33 height 10
click at [952, 199] on img at bounding box center [957, 202] width 10 height 13
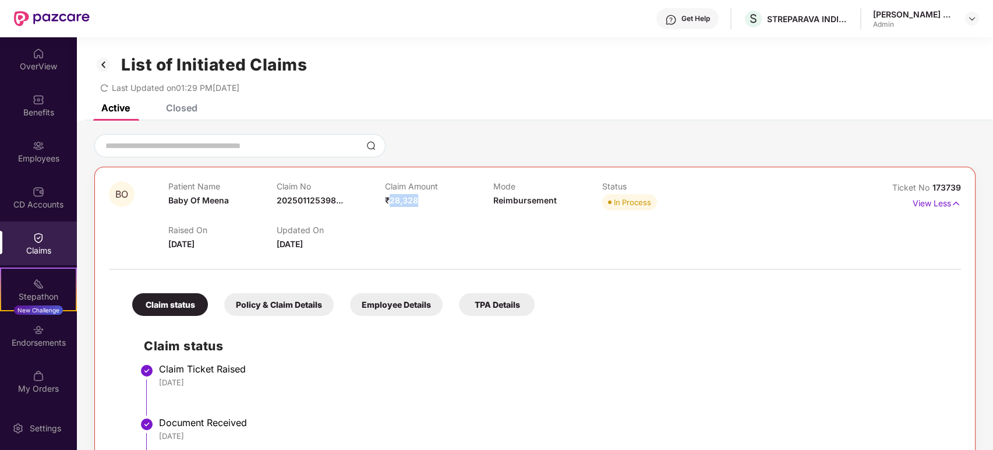
drag, startPoint x: 219, startPoint y: 241, endPoint x: 168, endPoint y: 249, distance: 51.8
click at [168, 249] on div "Raised On 13 Sept 2025" at bounding box center [222, 238] width 108 height 26
click at [950, 200] on p "View Less" at bounding box center [937, 202] width 48 height 16
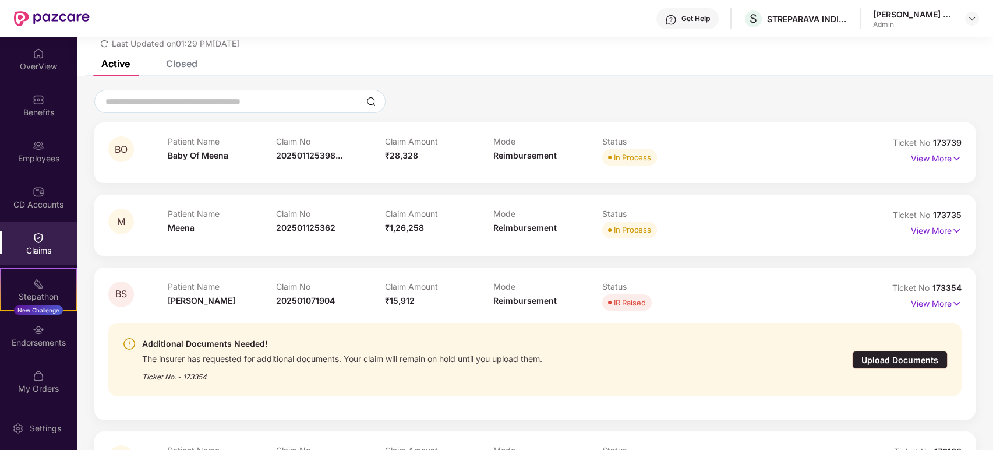
scroll to position [65, 0]
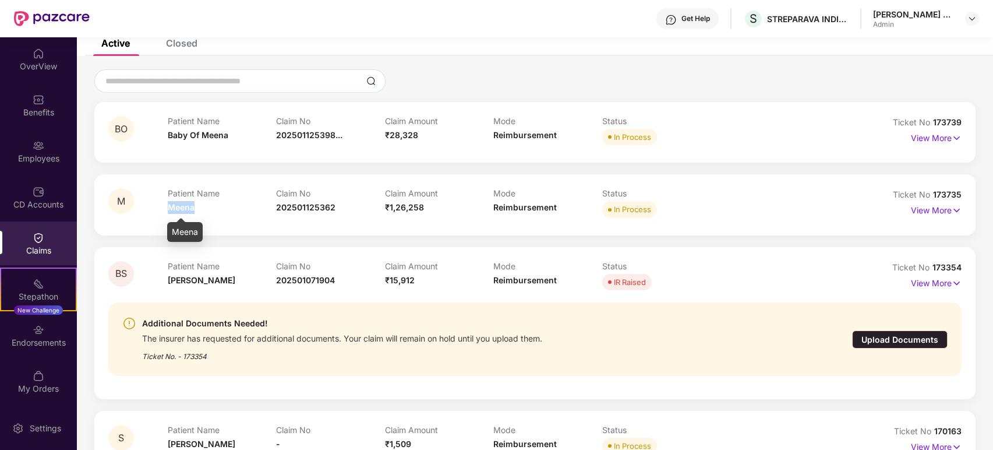
drag, startPoint x: 197, startPoint y: 209, endPoint x: 167, endPoint y: 209, distance: 29.7
click at [168, 209] on div "Patient Name Meena" at bounding box center [222, 204] width 109 height 32
drag, startPoint x: 336, startPoint y: 203, endPoint x: 277, endPoint y: 209, distance: 59.1
click at [277, 209] on div "Claim No 202501125362" at bounding box center [330, 204] width 109 height 32
drag, startPoint x: 422, startPoint y: 205, endPoint x: 390, endPoint y: 209, distance: 32.3
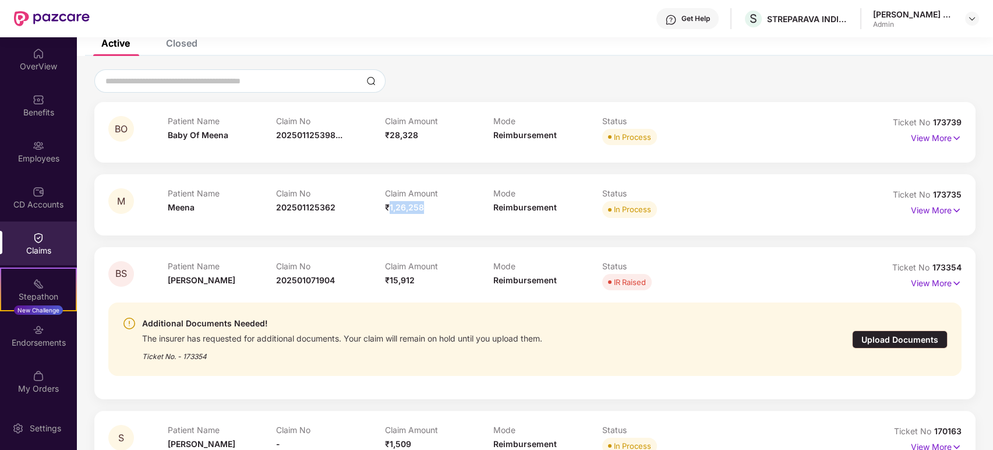
click at [390, 209] on span "₹1,26,258" at bounding box center [404, 207] width 39 height 10
click at [947, 209] on p "View More" at bounding box center [936, 209] width 51 height 16
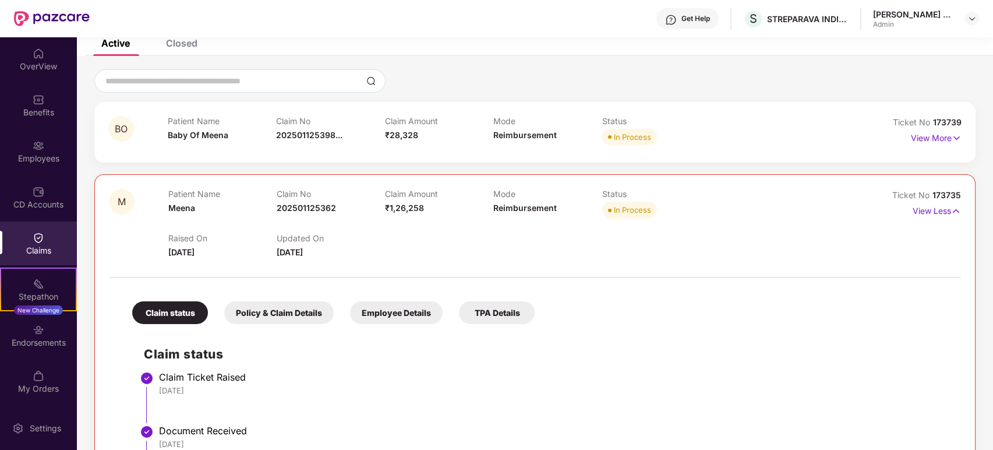
drag, startPoint x: 220, startPoint y: 249, endPoint x: 168, endPoint y: 254, distance: 51.5
click at [168, 254] on div "Raised On 13 Sept 2025" at bounding box center [222, 246] width 108 height 26
click at [953, 208] on img at bounding box center [957, 211] width 10 height 13
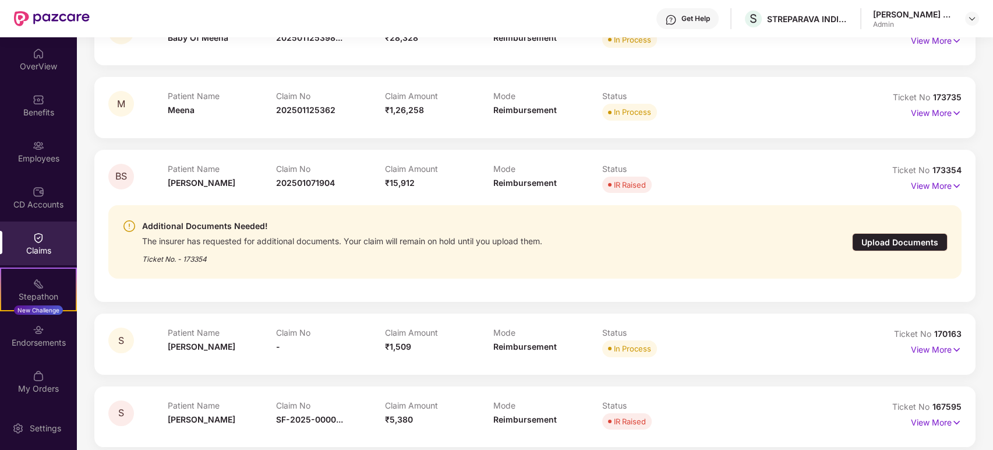
scroll to position [170, 0]
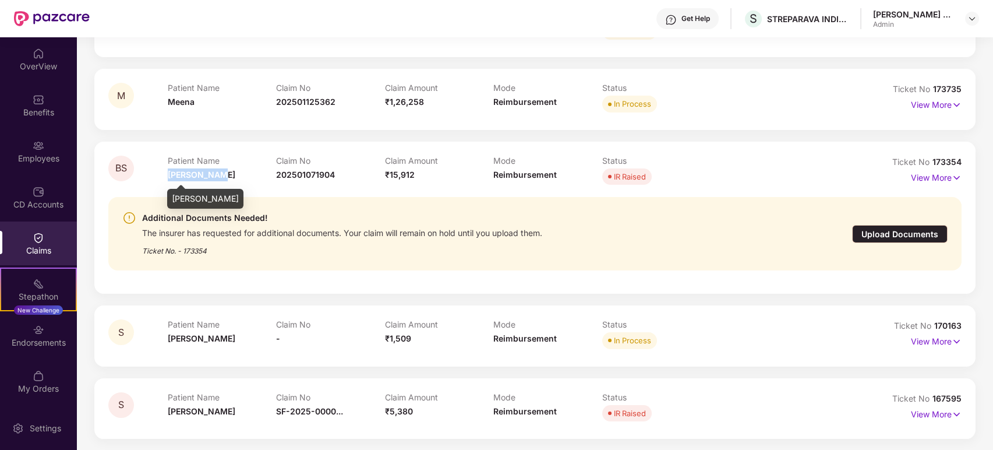
drag, startPoint x: 212, startPoint y: 172, endPoint x: 169, endPoint y: 175, distance: 43.2
click at [169, 175] on span "Bebi Shedti" at bounding box center [202, 175] width 68 height 10
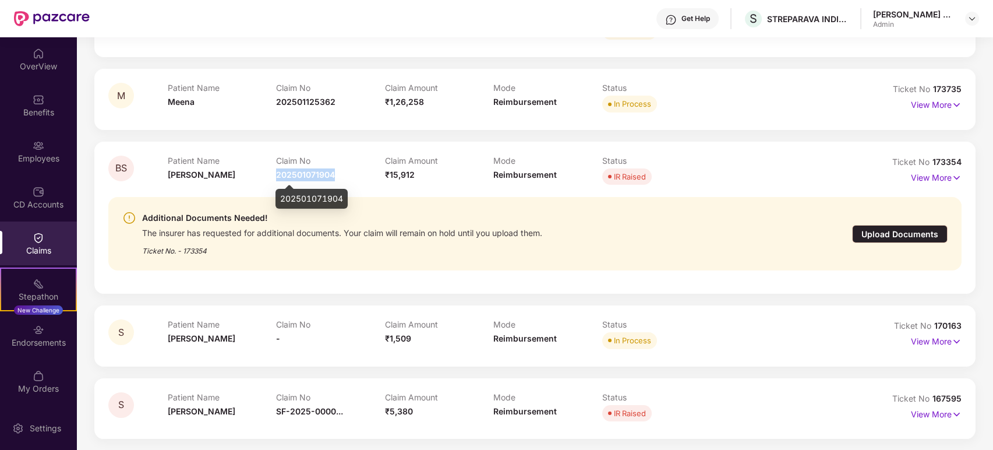
drag, startPoint x: 335, startPoint y: 167, endPoint x: 276, endPoint y: 178, distance: 59.8
click at [276, 178] on div "Claim No 202501071904" at bounding box center [330, 172] width 109 height 32
drag, startPoint x: 413, startPoint y: 176, endPoint x: 390, endPoint y: 176, distance: 22.1
click at [390, 176] on span "₹15,912" at bounding box center [400, 175] width 30 height 10
click at [952, 177] on img at bounding box center [957, 177] width 10 height 13
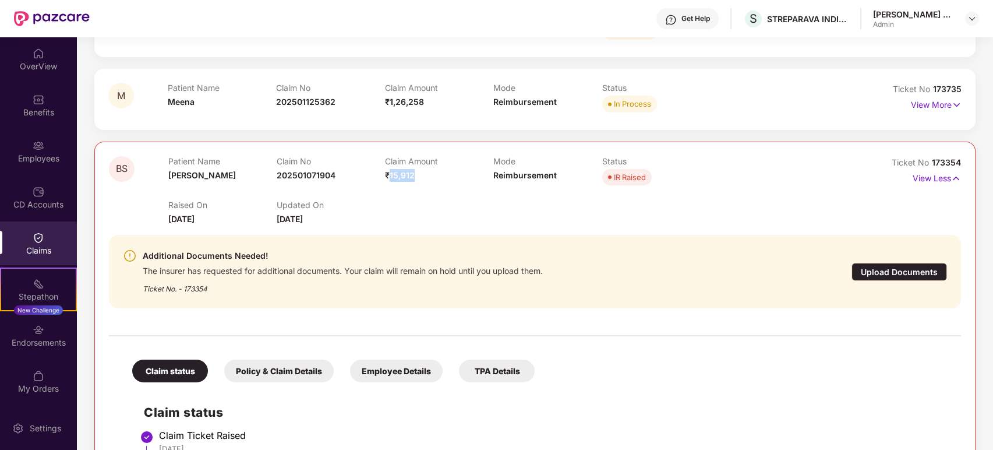
drag, startPoint x: 218, startPoint y: 217, endPoint x: 167, endPoint y: 221, distance: 51.5
click at [167, 221] on div "BS Patient Name Bebi Shedti Claim No 202501071904 Claim Amount ₹15,912 Mode Rei…" at bounding box center [464, 190] width 710 height 69
click at [205, 228] on div "Additional Documents Needed! The insurer has requested for additional documents…" at bounding box center [535, 271] width 852 height 92
drag, startPoint x: 216, startPoint y: 216, endPoint x: 168, endPoint y: 222, distance: 47.6
click at [168, 222] on span "11 Sept 2025" at bounding box center [181, 219] width 26 height 10
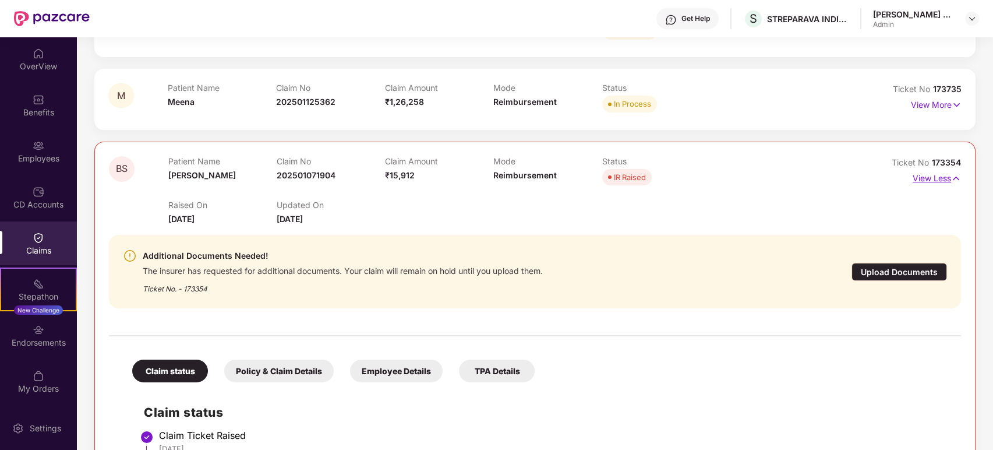
click at [947, 174] on p "View Less" at bounding box center [937, 177] width 48 height 16
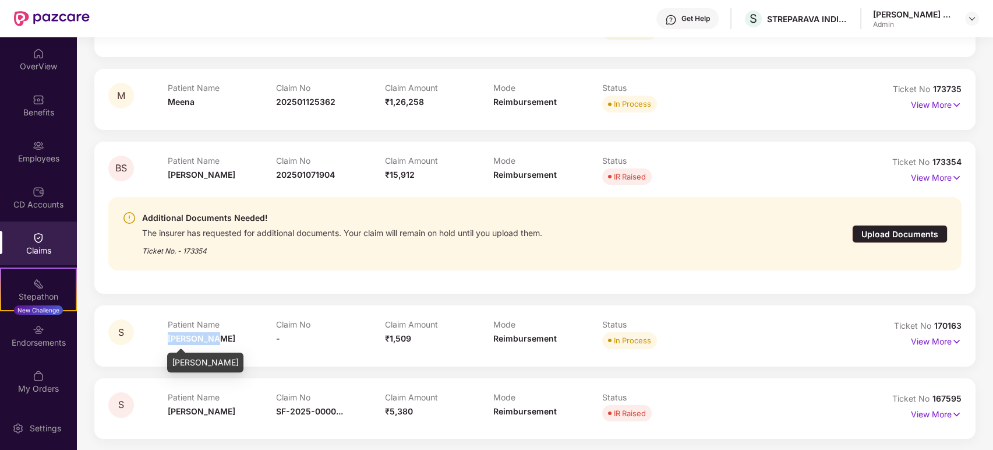
drag, startPoint x: 223, startPoint y: 337, endPoint x: 169, endPoint y: 343, distance: 53.9
click at [169, 343] on div "Patient Name Shanthamma" at bounding box center [222, 335] width 109 height 32
click at [953, 341] on img at bounding box center [957, 341] width 10 height 13
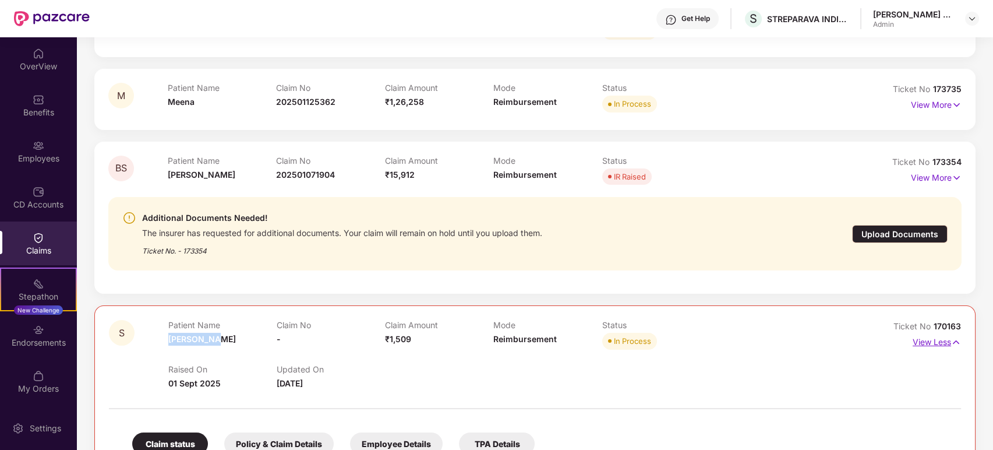
scroll to position [299, 0]
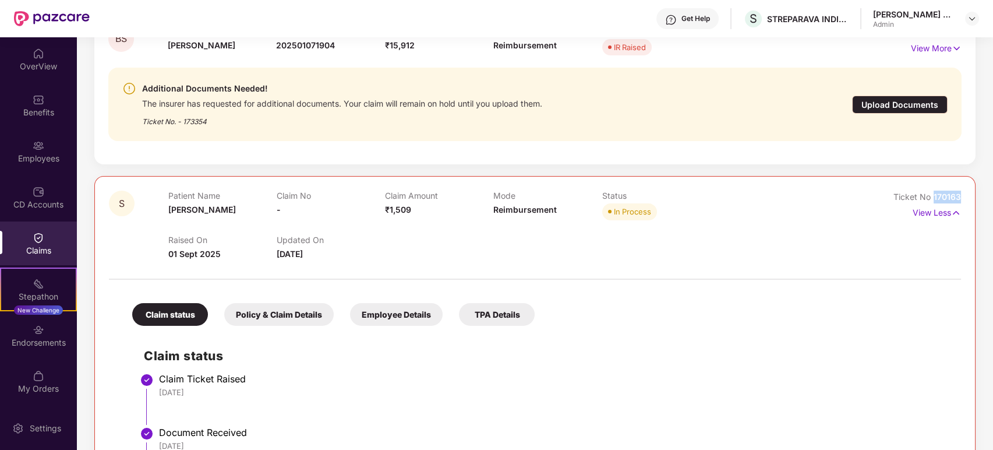
drag, startPoint x: 963, startPoint y: 194, endPoint x: 934, endPoint y: 198, distance: 28.8
click at [934, 198] on div "S Patient Name Shanthamma Claim No - Claim Amount ₹1,509 Mode Reimbursement Sta…" at bounding box center [535, 453] width 882 height 554
click at [958, 211] on img at bounding box center [957, 212] width 10 height 13
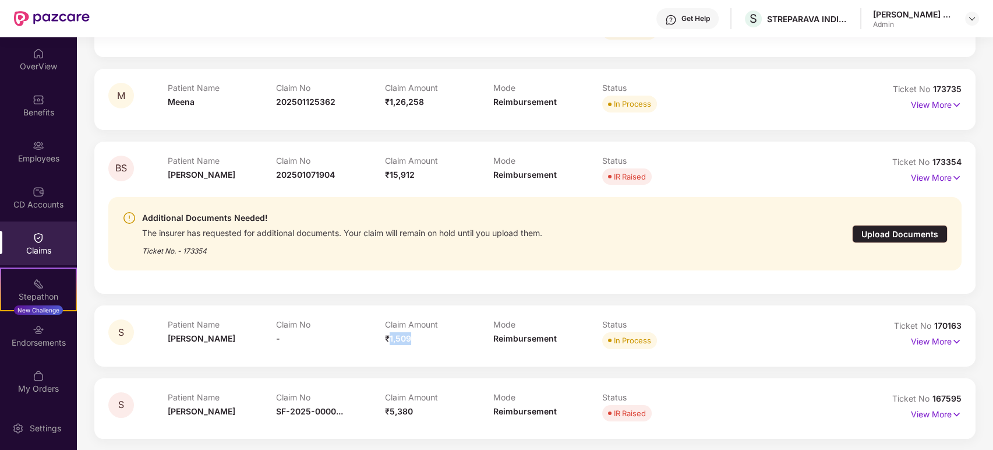
drag, startPoint x: 410, startPoint y: 334, endPoint x: 390, endPoint y: 341, distance: 20.8
click at [390, 341] on span "₹1,509" at bounding box center [398, 338] width 26 height 10
click at [932, 336] on p "View More" at bounding box center [936, 340] width 51 height 16
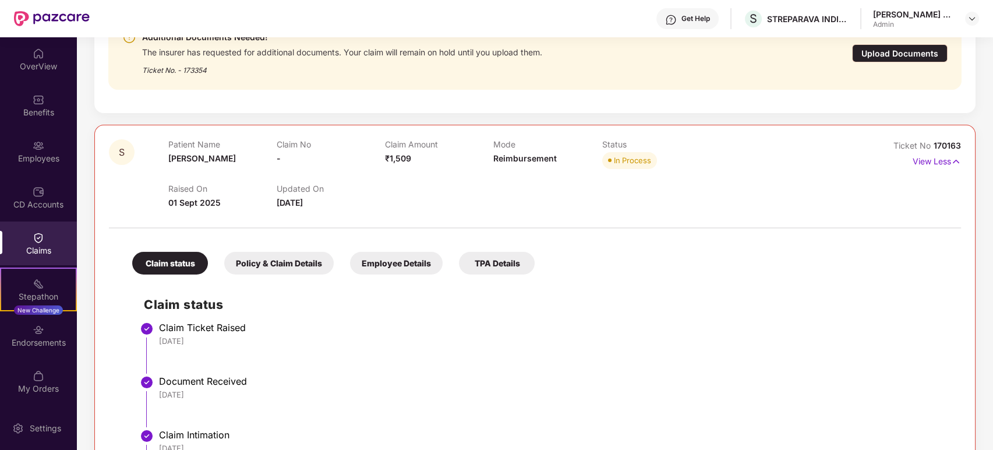
scroll to position [429, 0]
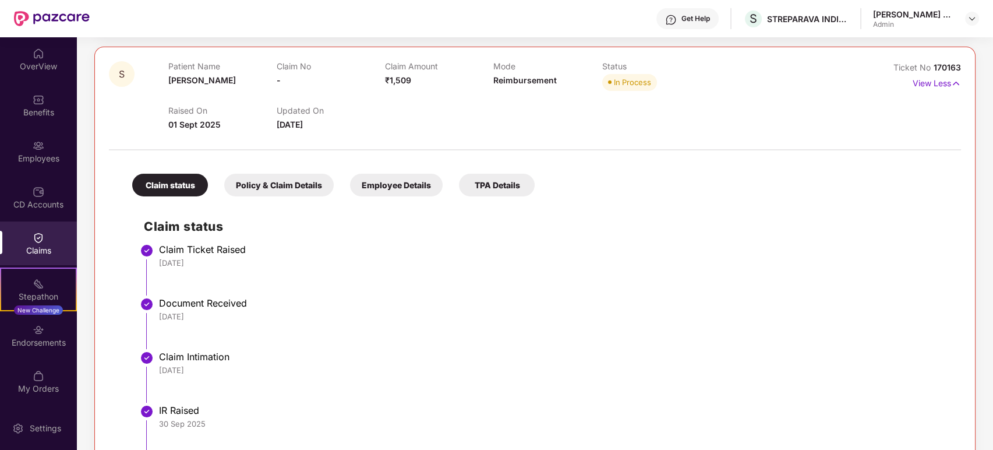
drag, startPoint x: 202, startPoint y: 263, endPoint x: 160, endPoint y: 265, distance: 42.0
click at [160, 265] on div "01 Sep 2025" at bounding box center [554, 263] width 791 height 10
click at [949, 82] on p "View Less" at bounding box center [937, 82] width 48 height 16
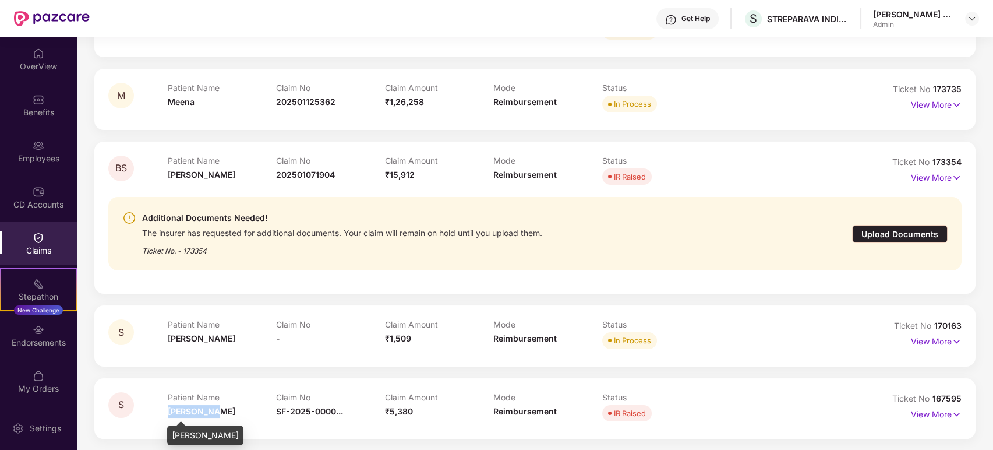
drag, startPoint x: 223, startPoint y: 412, endPoint x: 169, endPoint y: 414, distance: 53.6
click at [169, 414] on div "Patient Name Shanthamma" at bounding box center [222, 408] width 109 height 32
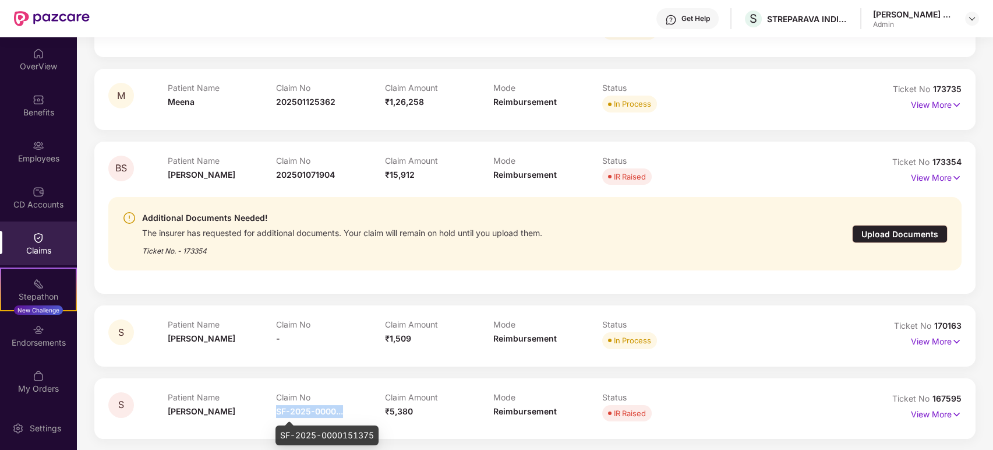
drag, startPoint x: 347, startPoint y: 413, endPoint x: 276, endPoint y: 411, distance: 70.5
click at [276, 411] on div "Claim No SF-2025-0000..." at bounding box center [330, 408] width 109 height 32
click at [956, 412] on img at bounding box center [957, 414] width 10 height 13
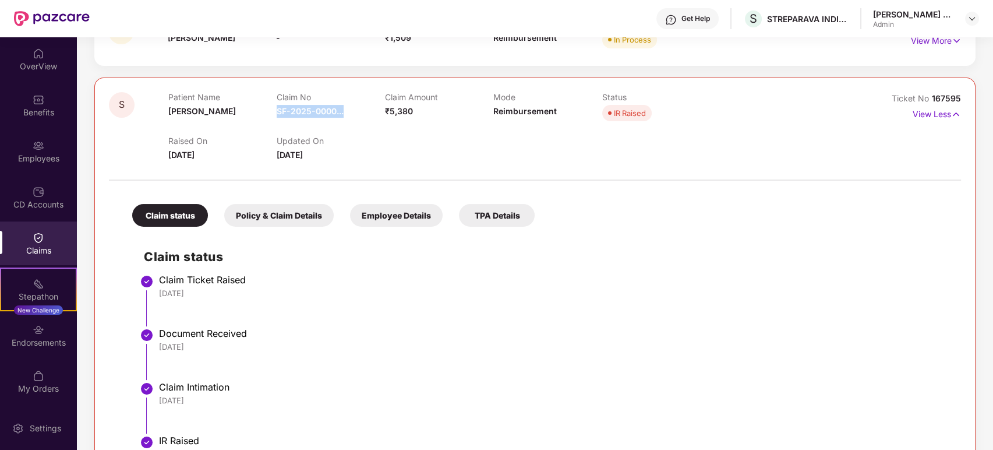
scroll to position [494, 0]
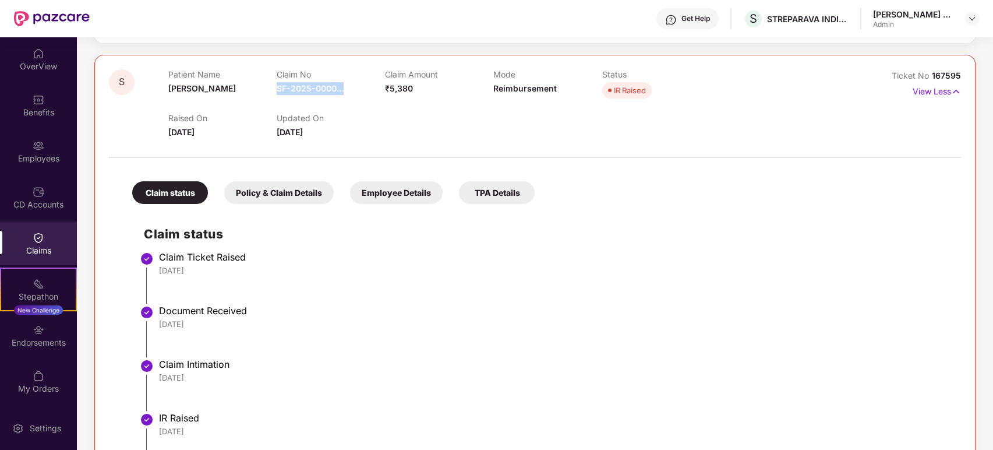
drag, startPoint x: 205, startPoint y: 270, endPoint x: 161, endPoint y: 274, distance: 44.5
click at [161, 274] on div "22 Aug 2025" at bounding box center [554, 270] width 791 height 10
click at [933, 92] on p "View Less" at bounding box center [937, 90] width 48 height 16
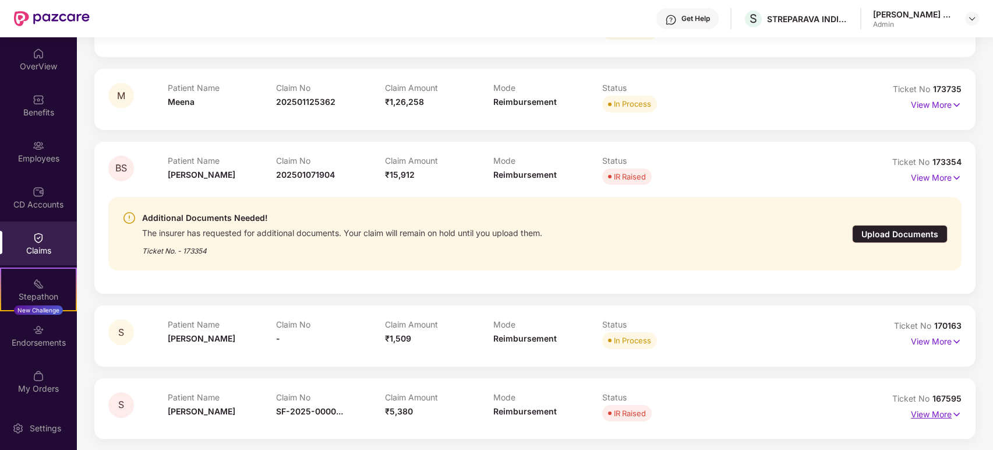
click at [943, 407] on p "View More" at bounding box center [936, 413] width 51 height 16
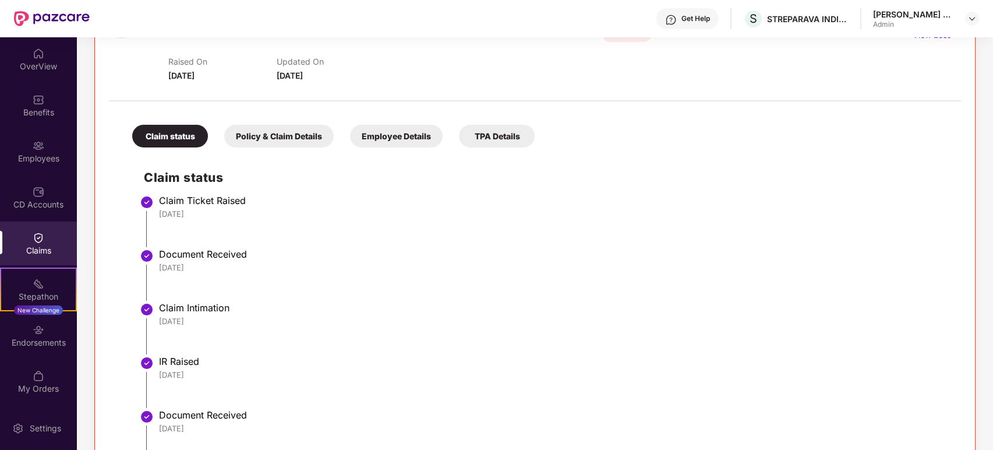
scroll to position [545, 0]
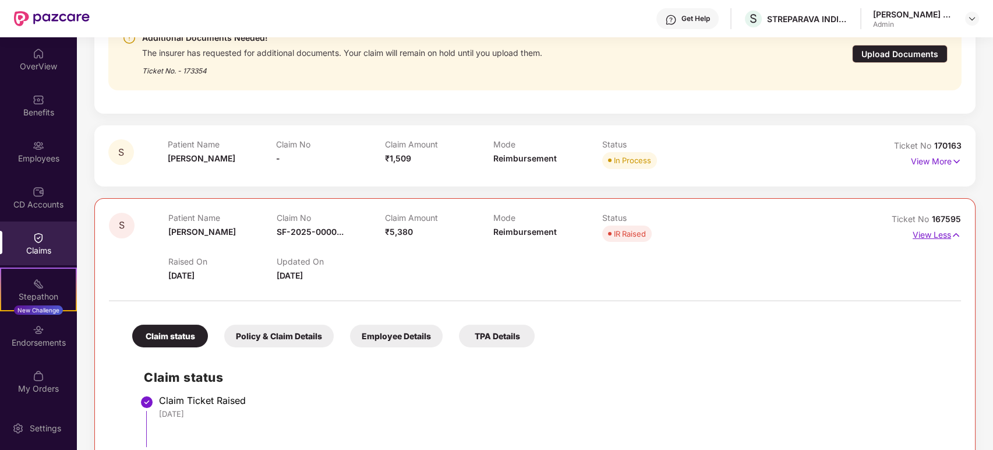
click at [952, 233] on img at bounding box center [957, 234] width 10 height 13
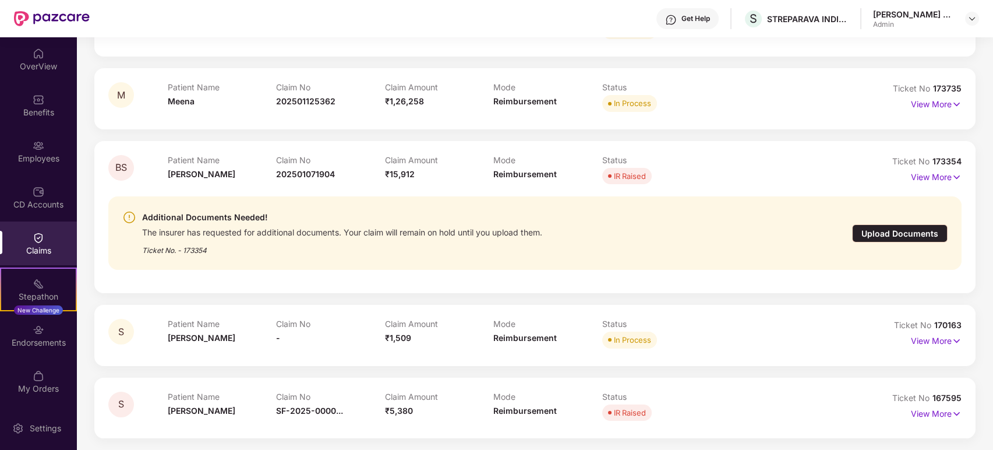
scroll to position [170, 0]
drag, startPoint x: 410, startPoint y: 407, endPoint x: 390, endPoint y: 410, distance: 19.9
click at [390, 410] on span "₹5,380" at bounding box center [399, 411] width 28 height 10
